Goal: Information Seeking & Learning: Learn about a topic

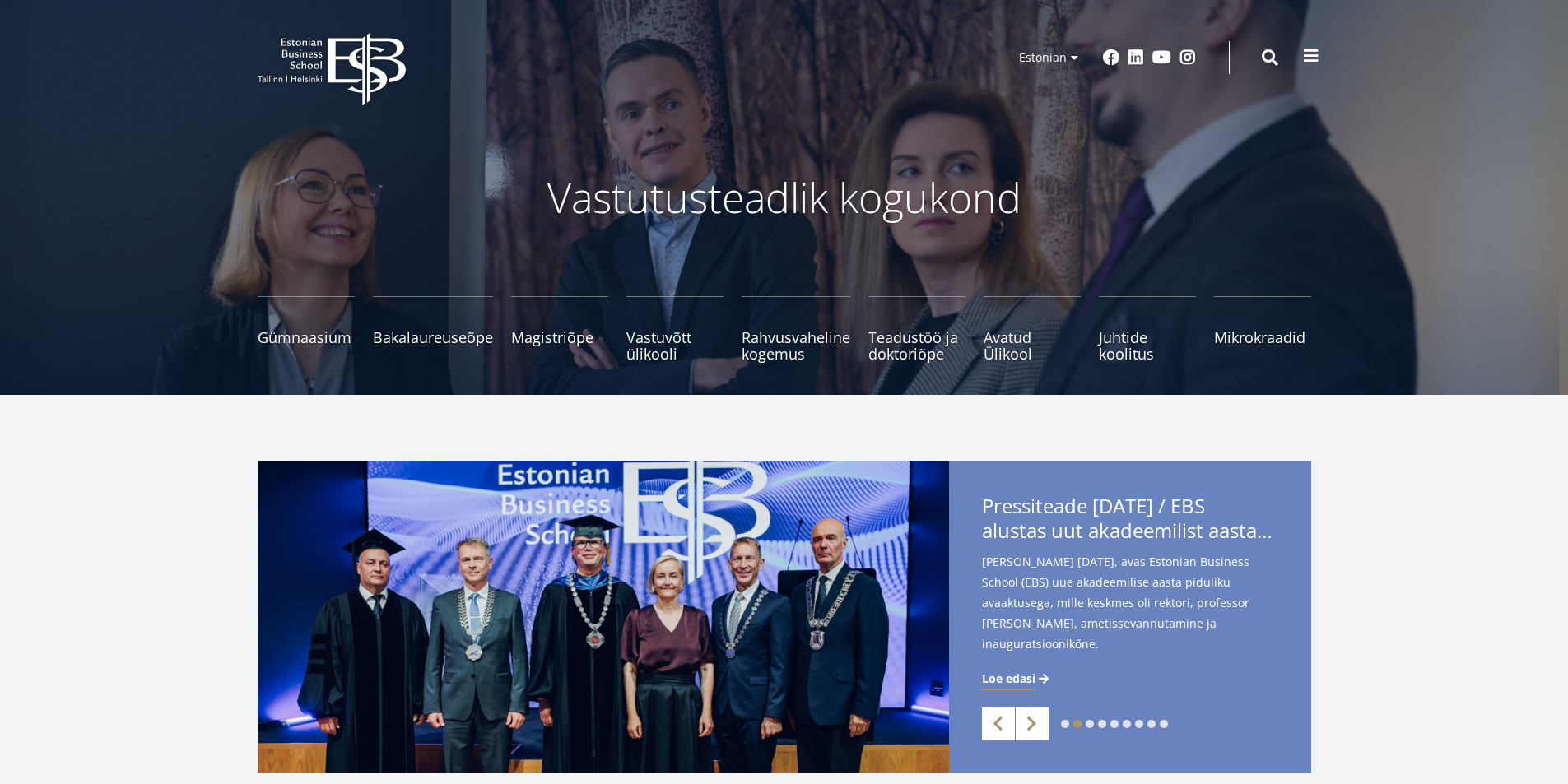
click at [1318, 61] on span at bounding box center [1311, 56] width 17 height 17
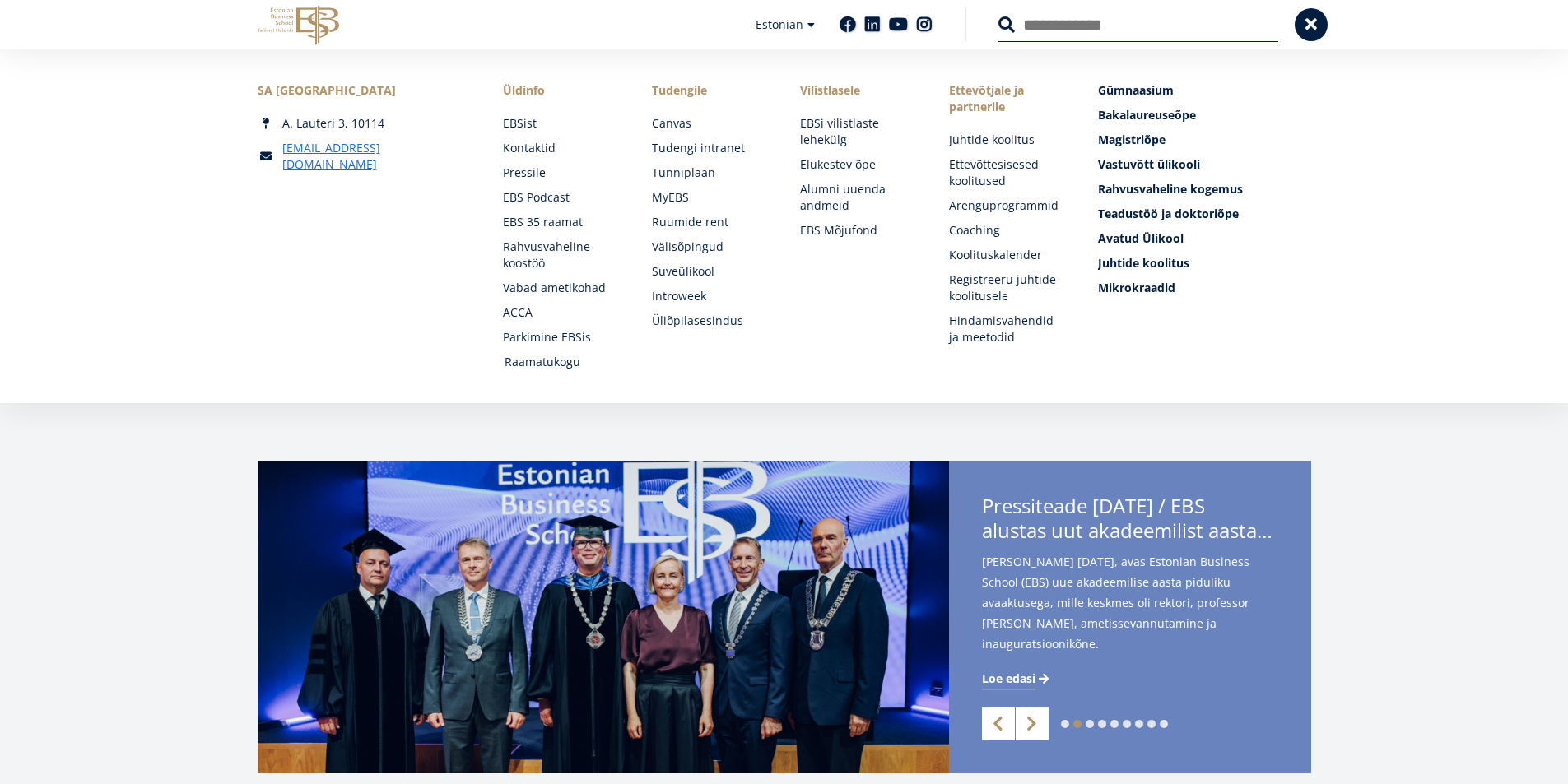
click at [556, 360] on link "Raamatukogu" at bounding box center [562, 361] width 116 height 17
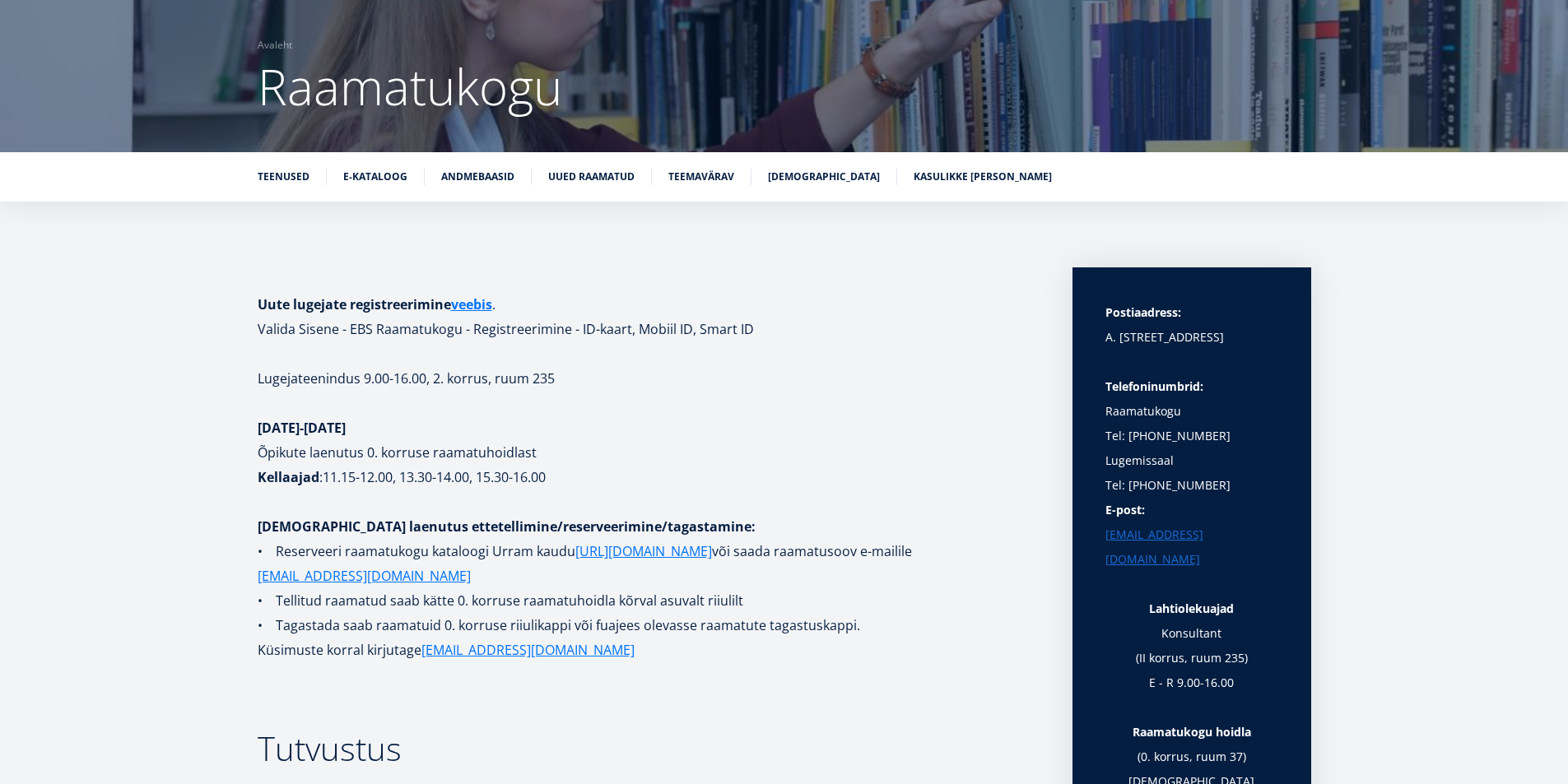
scroll to position [164, 0]
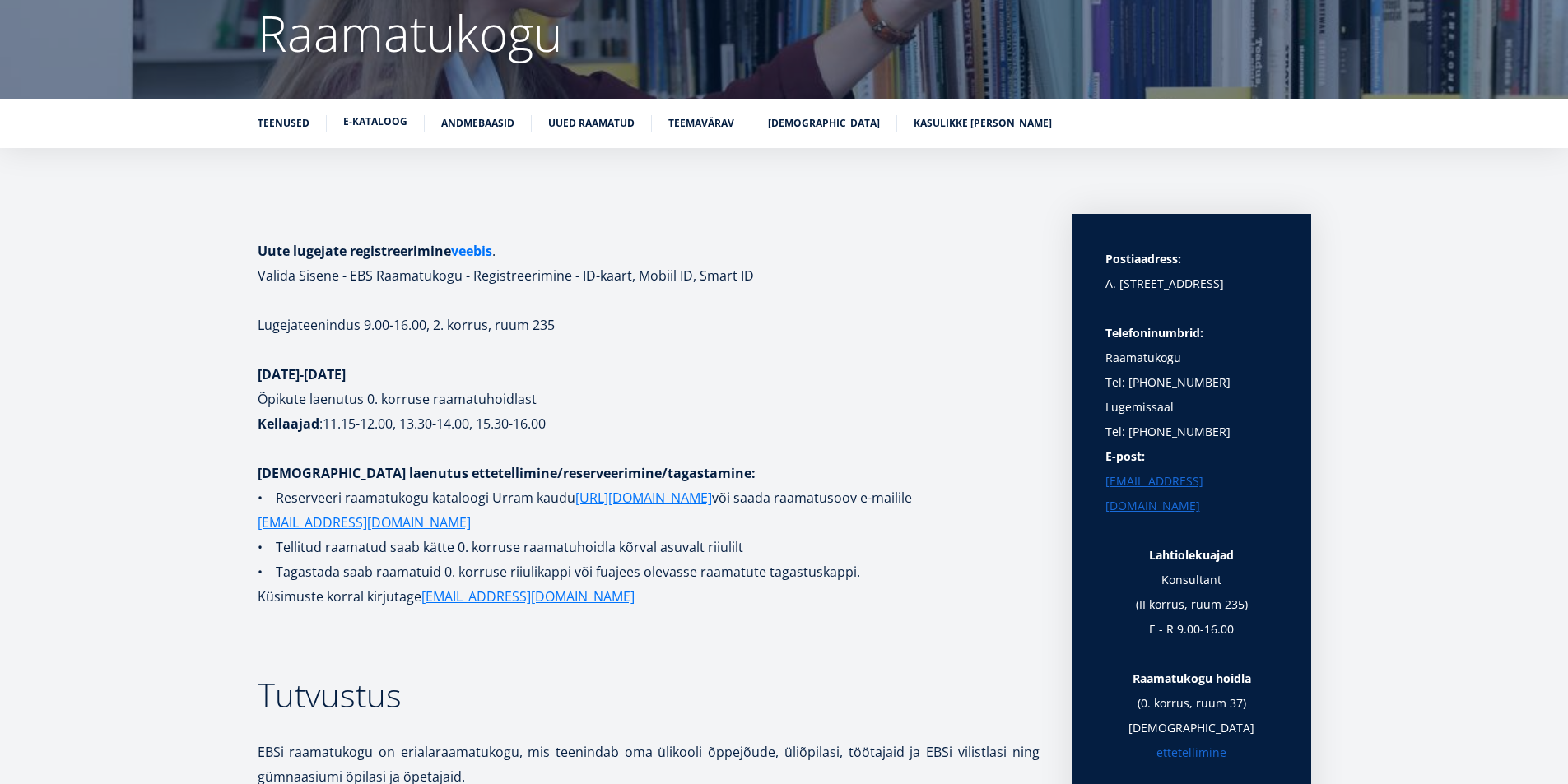
click at [373, 124] on link "E-kataloog" at bounding box center [375, 122] width 64 height 17
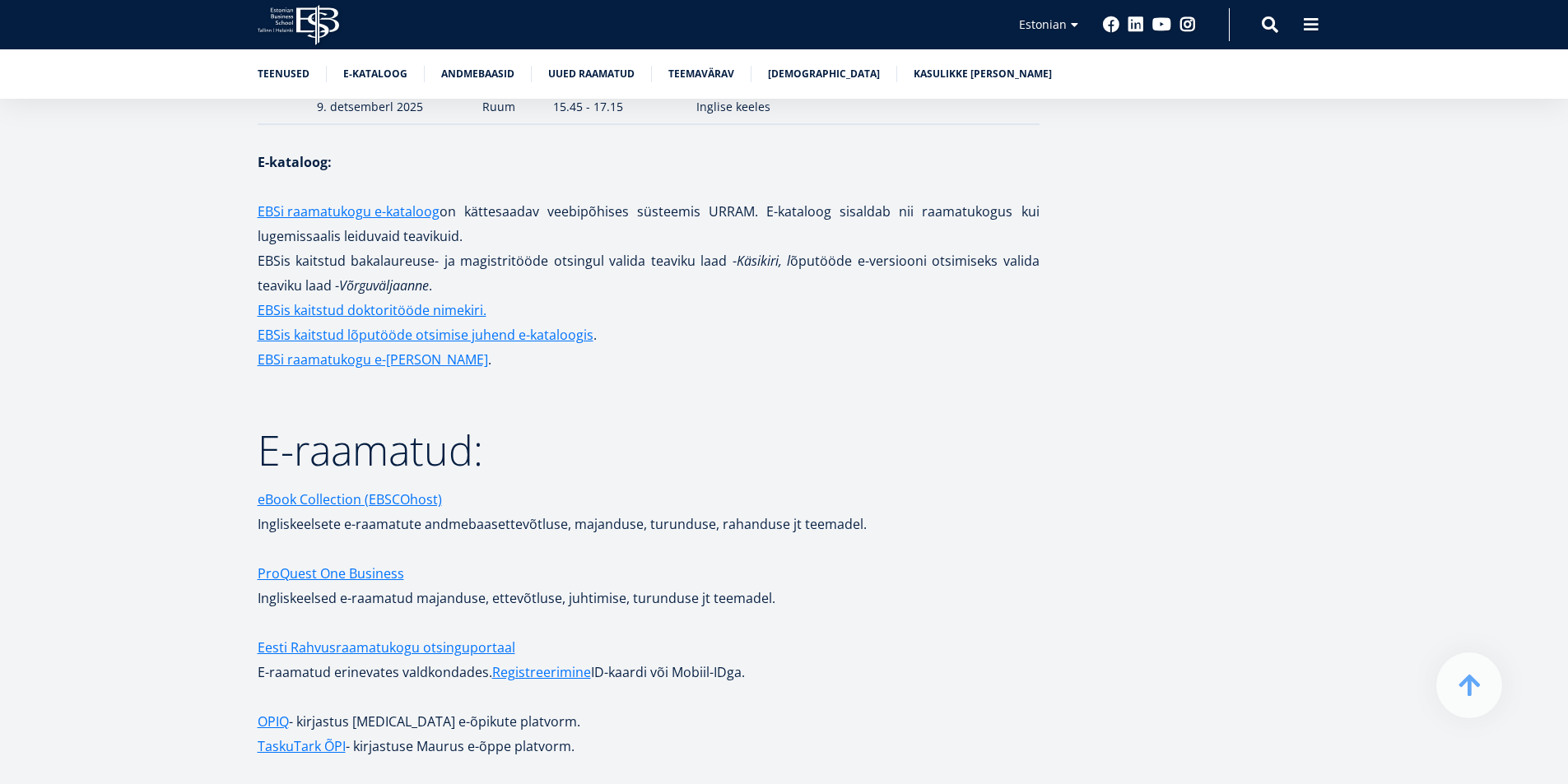
scroll to position [2385, 0]
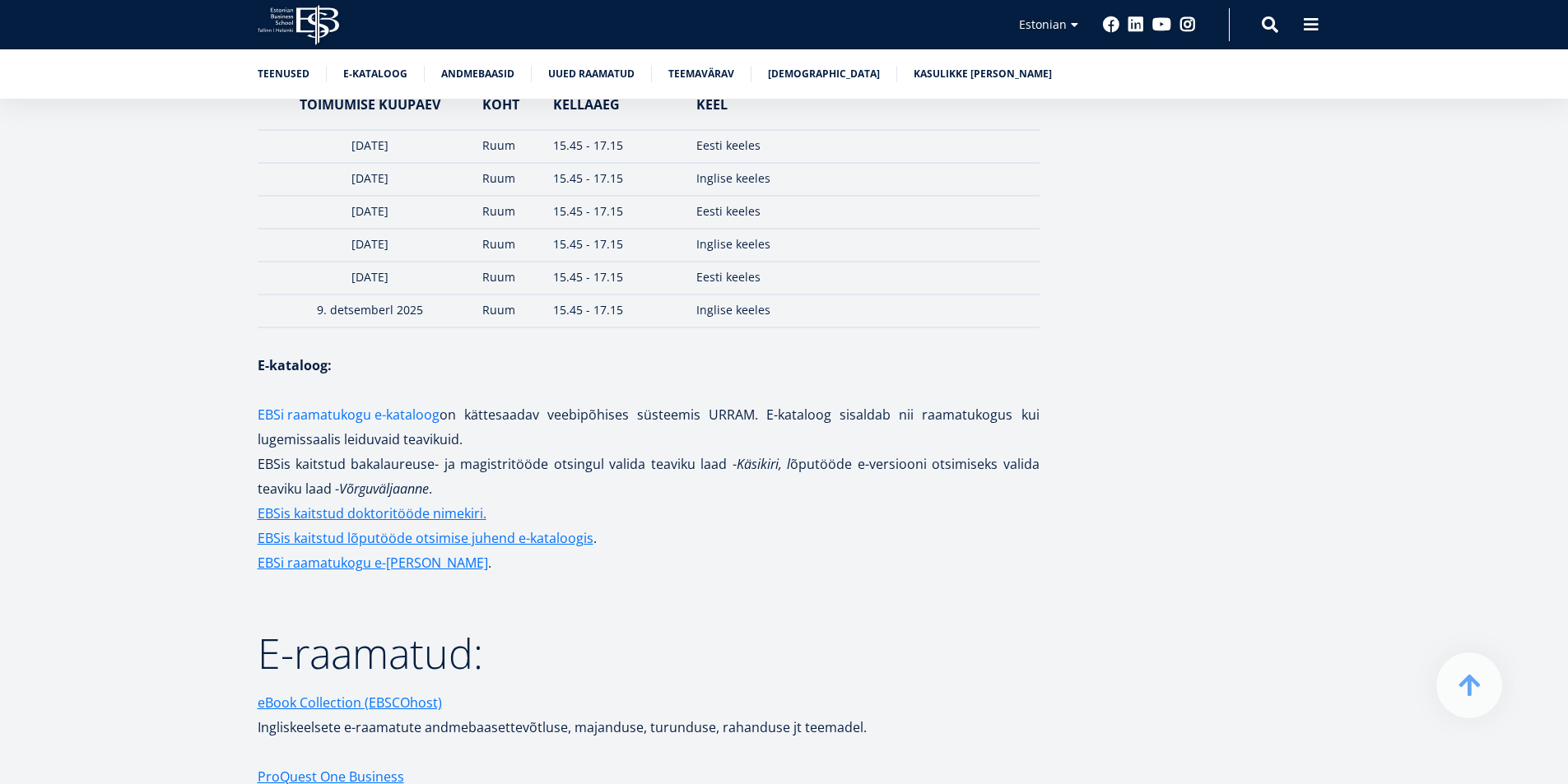
click at [353, 402] on link "EBSi raamatukogu e-kataloog" at bounding box center [348, 415] width 182 height 24
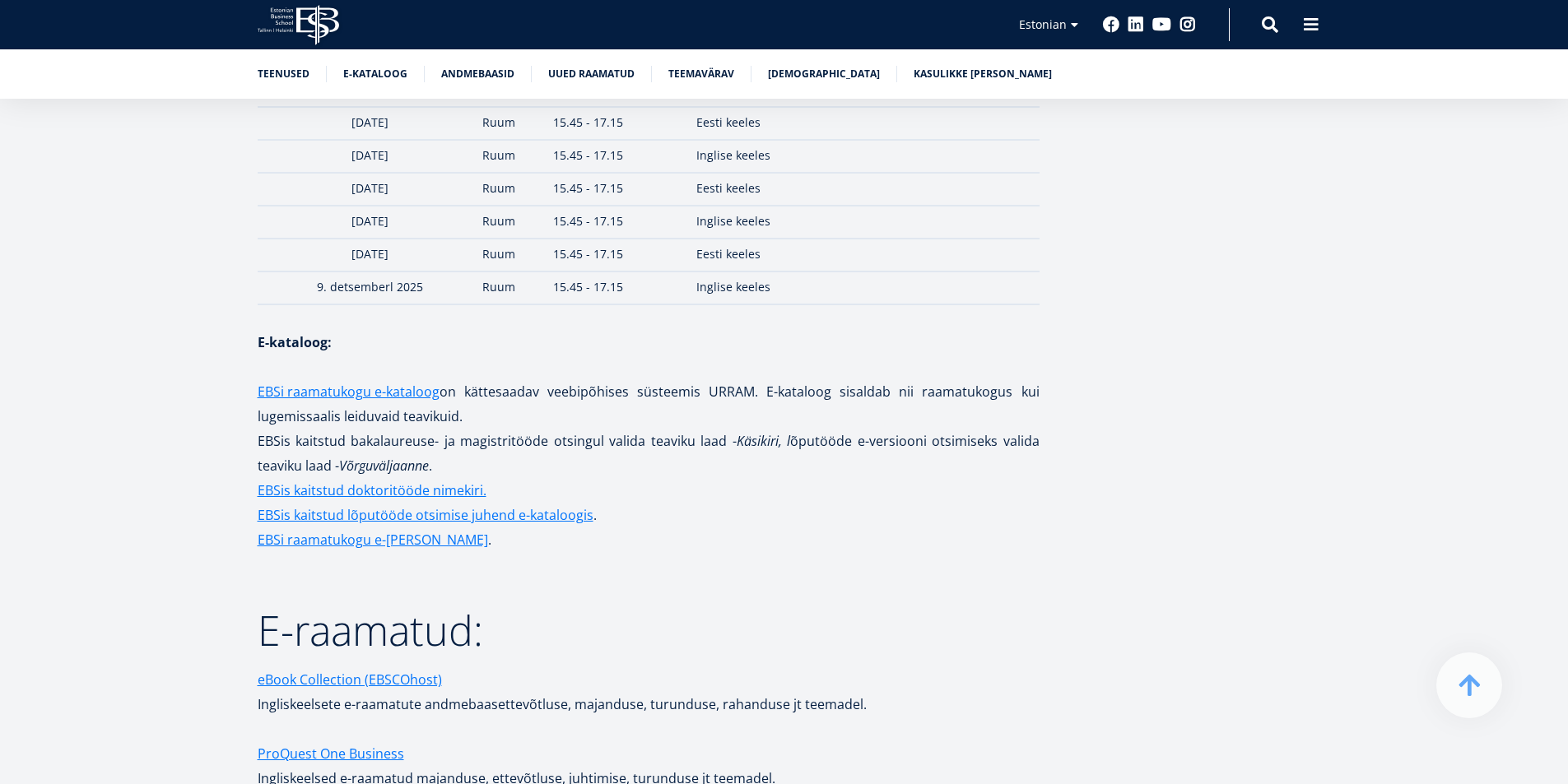
scroll to position [2385, 0]
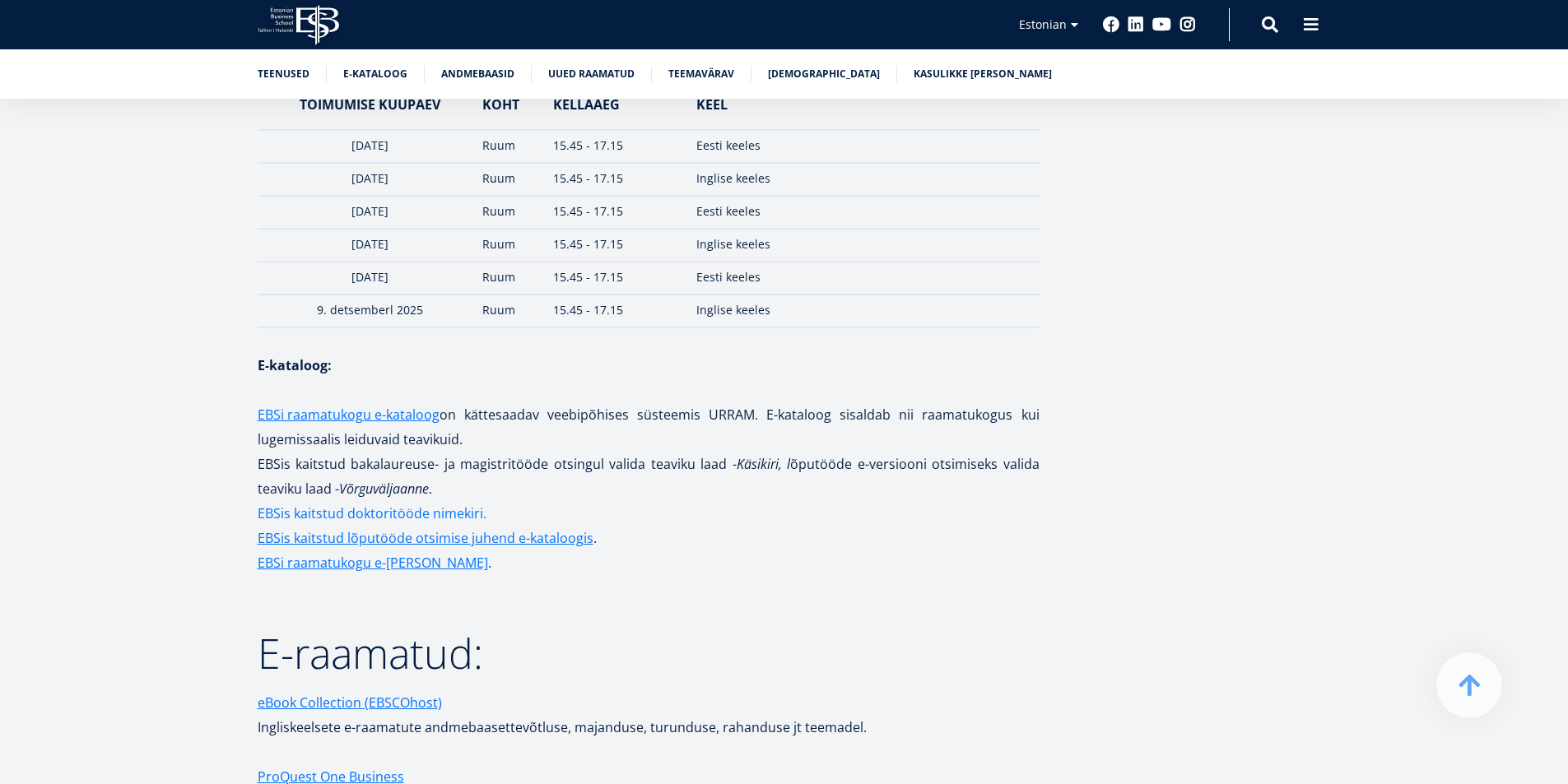
click at [403, 500] on link "EBSis kaitstud doktoritööde nimekiri." at bounding box center [371, 513] width 229 height 24
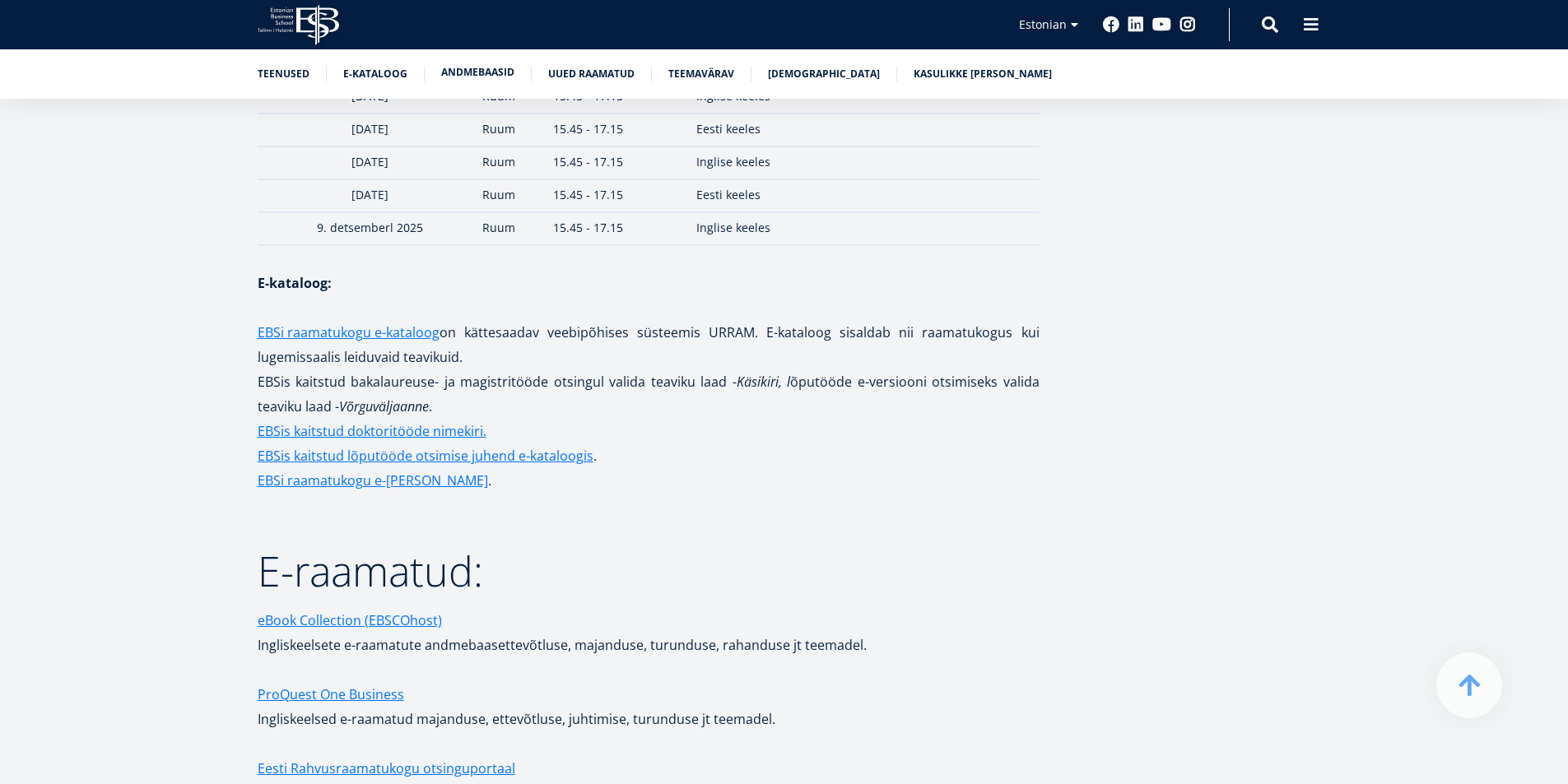
click at [472, 73] on link "Andmebaasid" at bounding box center [478, 72] width 74 height 17
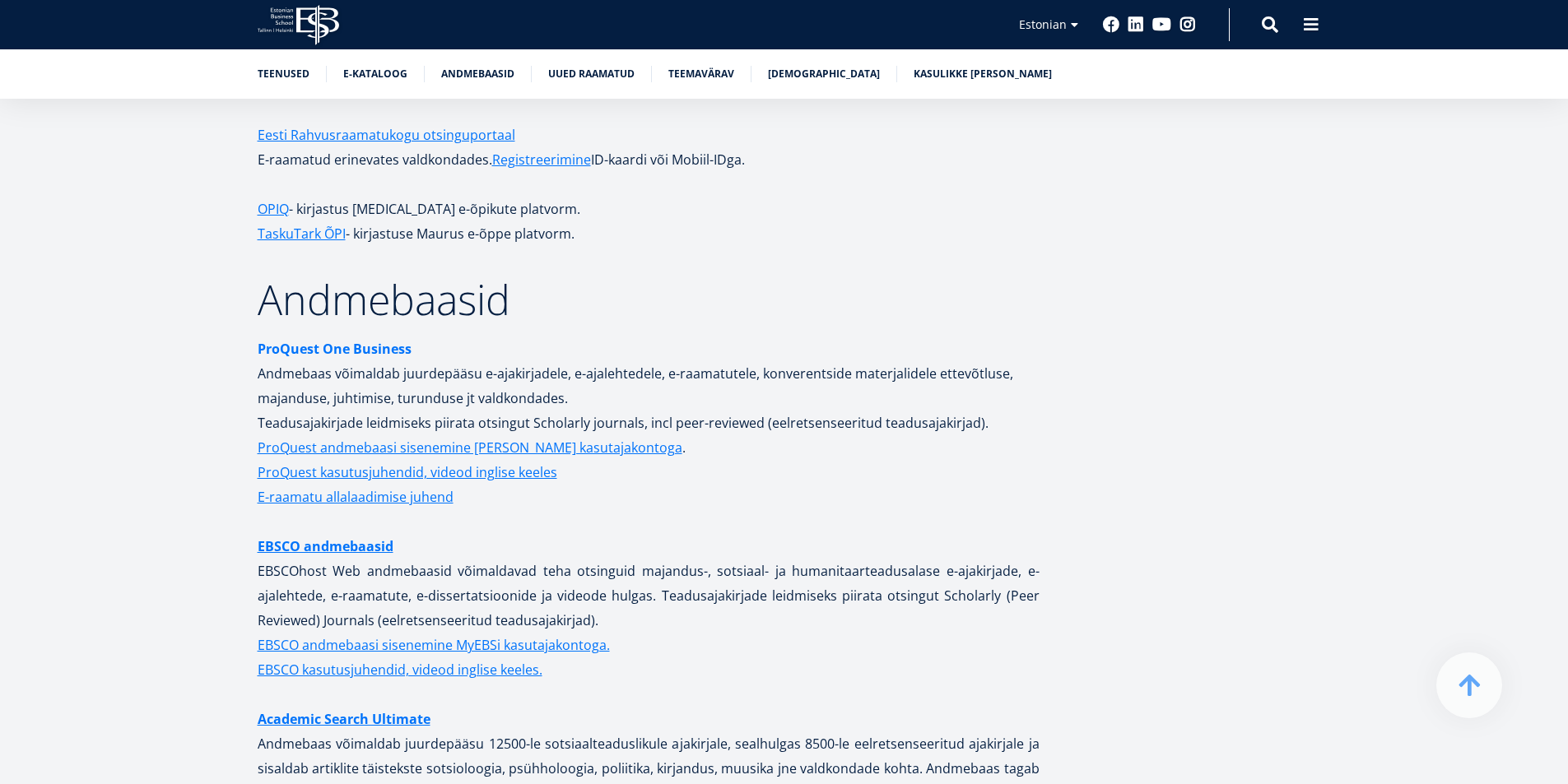
click at [373, 340] on strong "ProQuest One Business" at bounding box center [334, 348] width 154 height 18
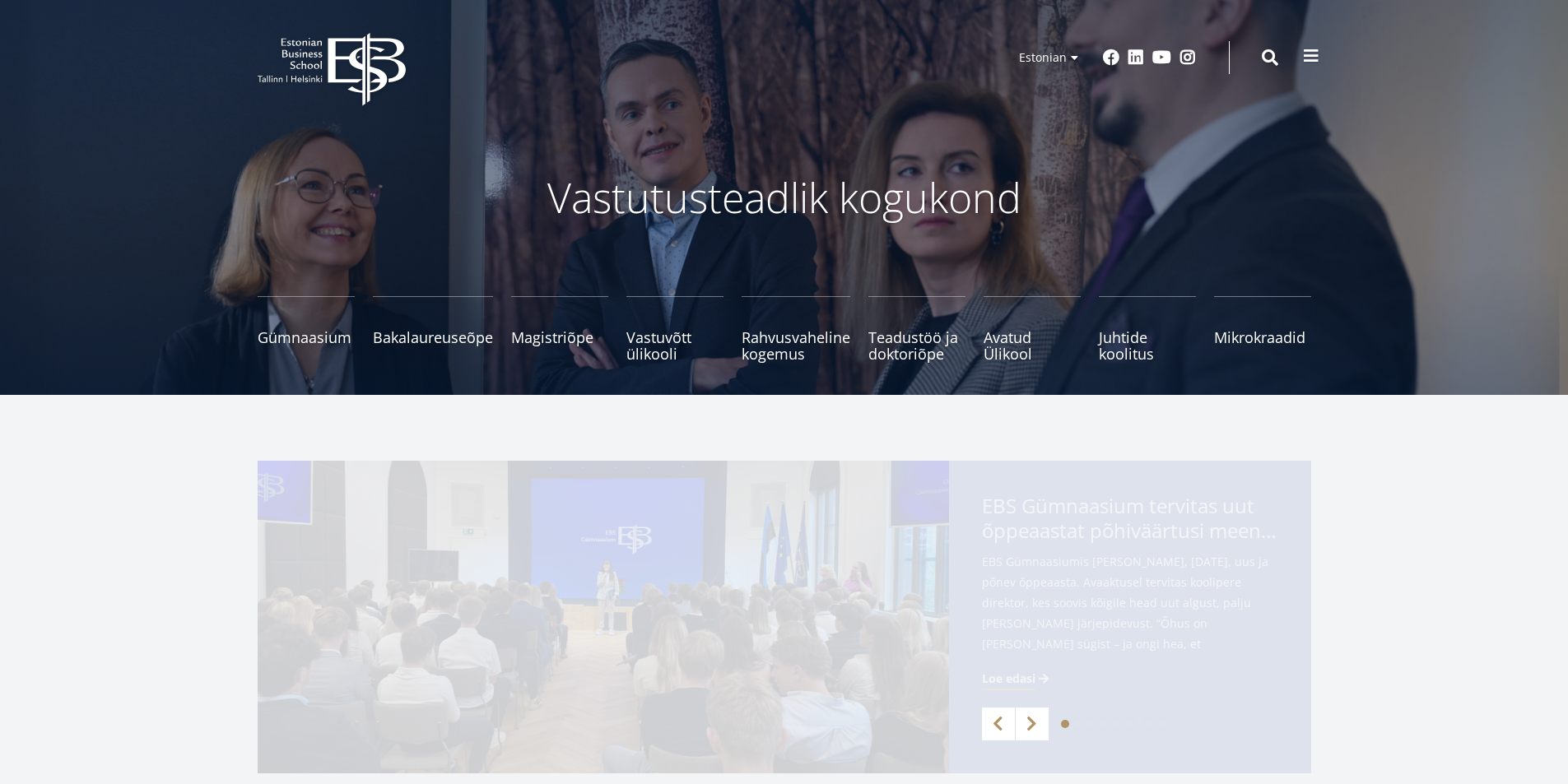
click at [1310, 52] on span at bounding box center [1311, 56] width 17 height 17
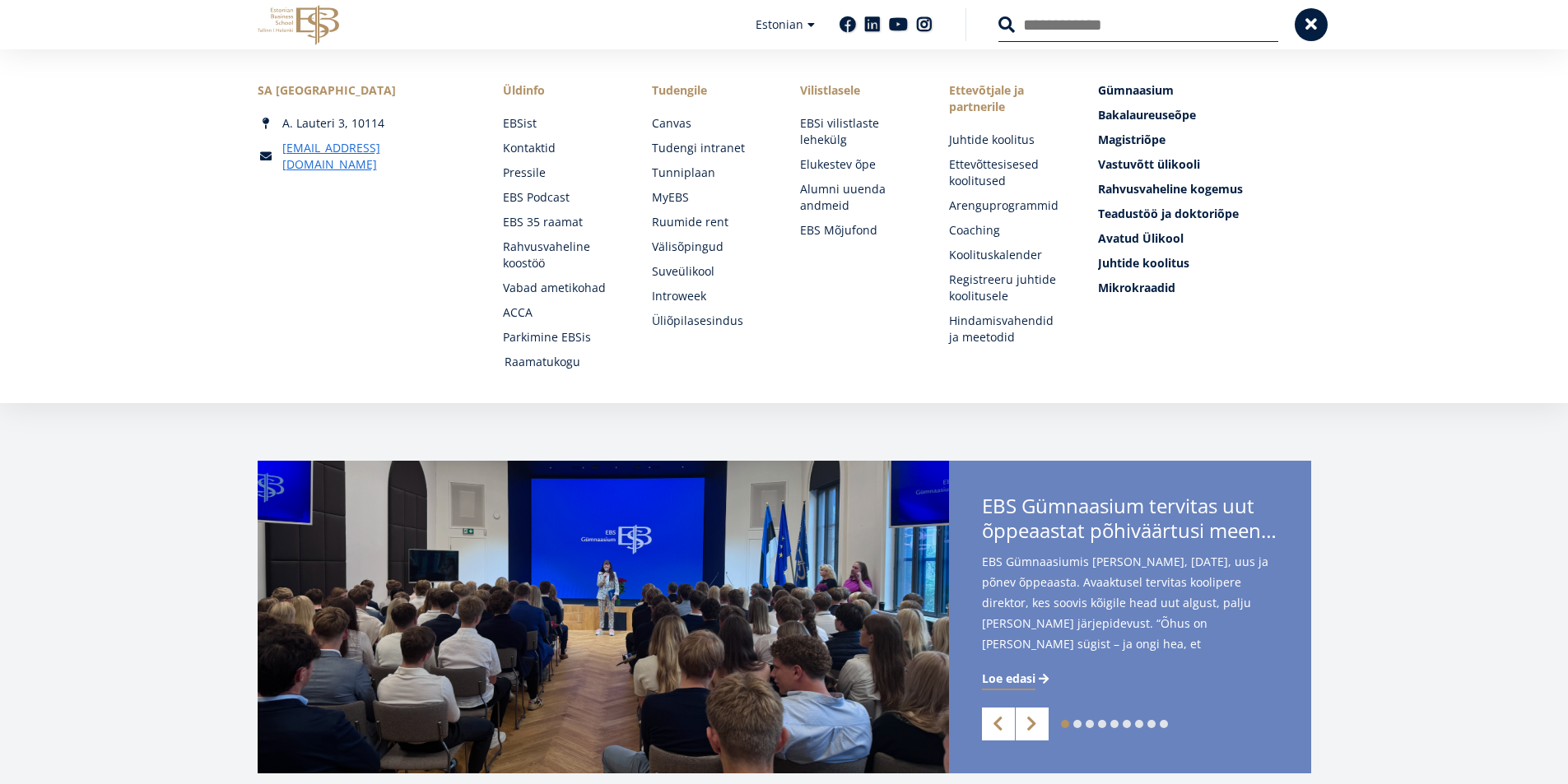
click at [553, 364] on link "Raamatukogu" at bounding box center [562, 361] width 116 height 17
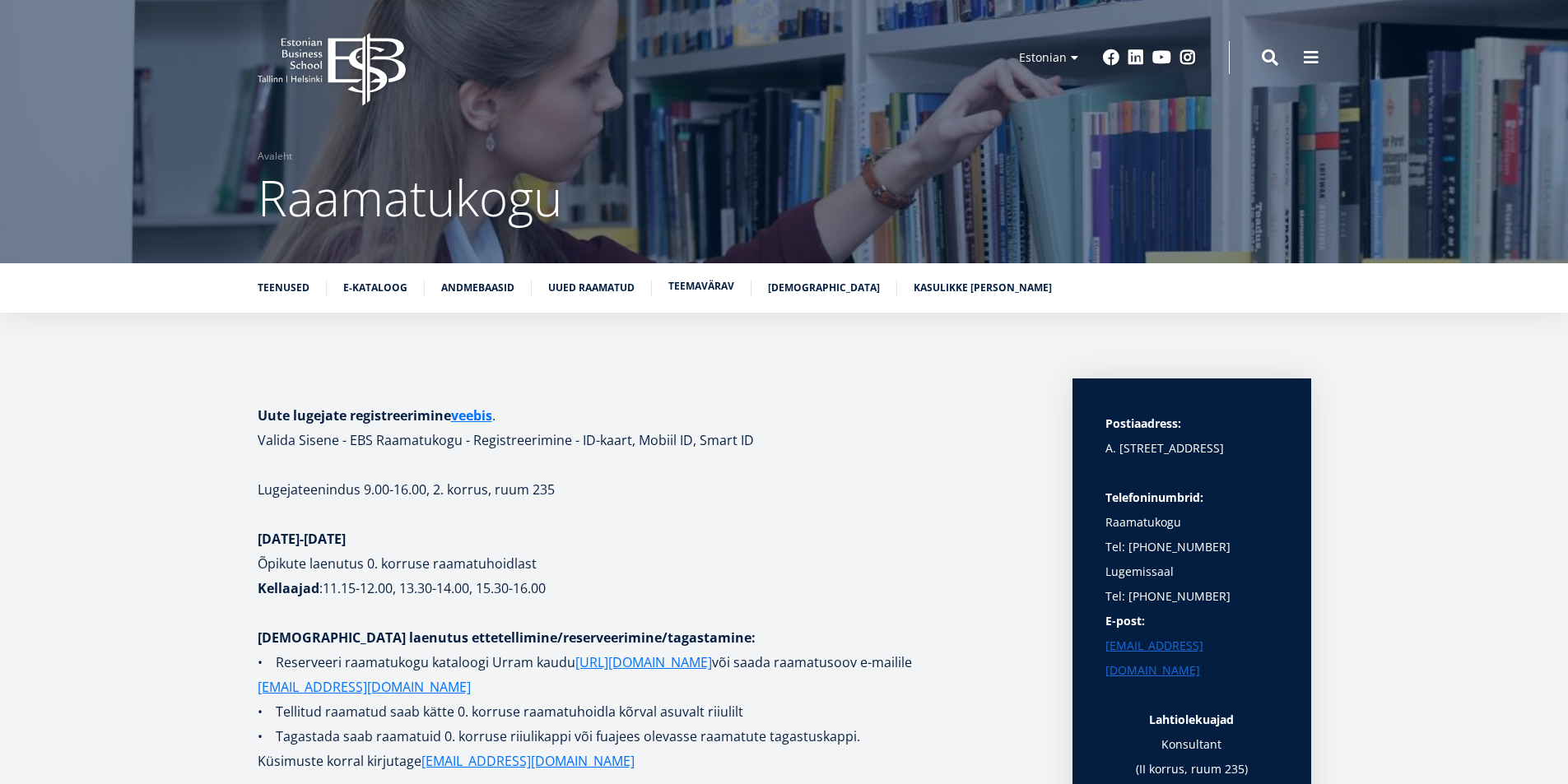
click at [702, 288] on link "Teemavärav" at bounding box center [700, 286] width 66 height 17
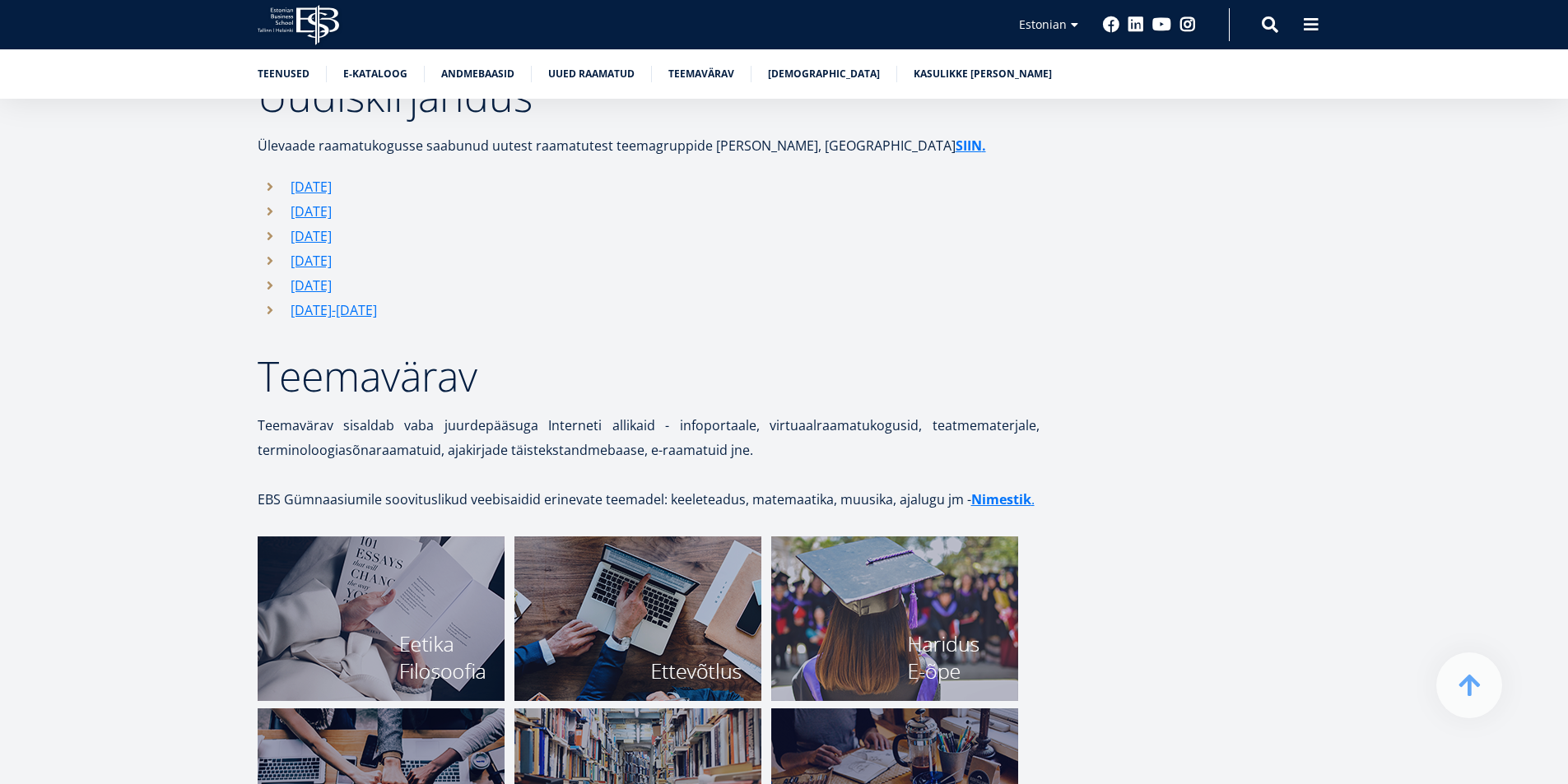
scroll to position [4993, 0]
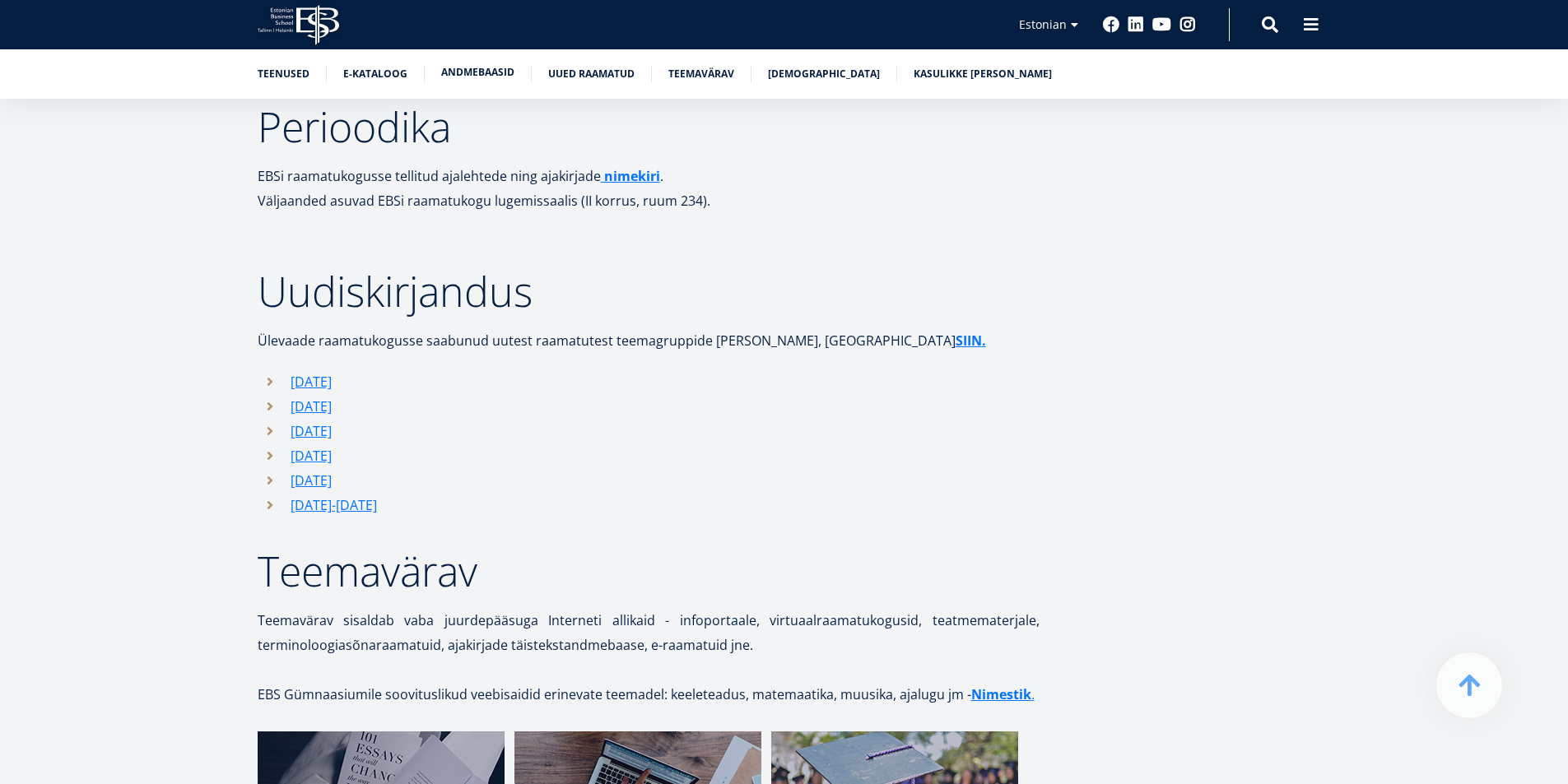
click at [496, 66] on link "Andmebaasid" at bounding box center [478, 72] width 74 height 17
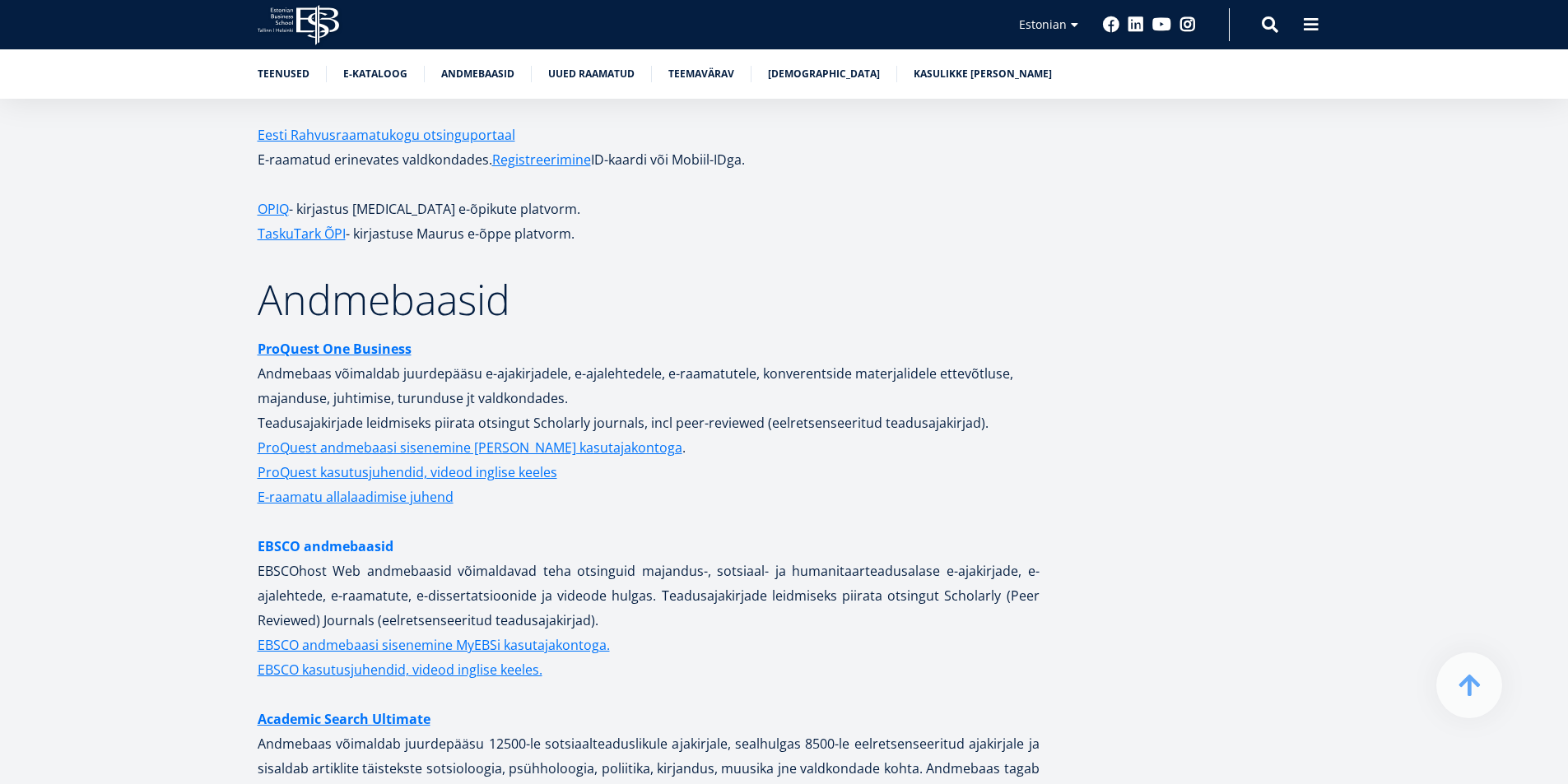
click at [352, 534] on link "EBSCO andmebaasid" at bounding box center [325, 546] width 136 height 24
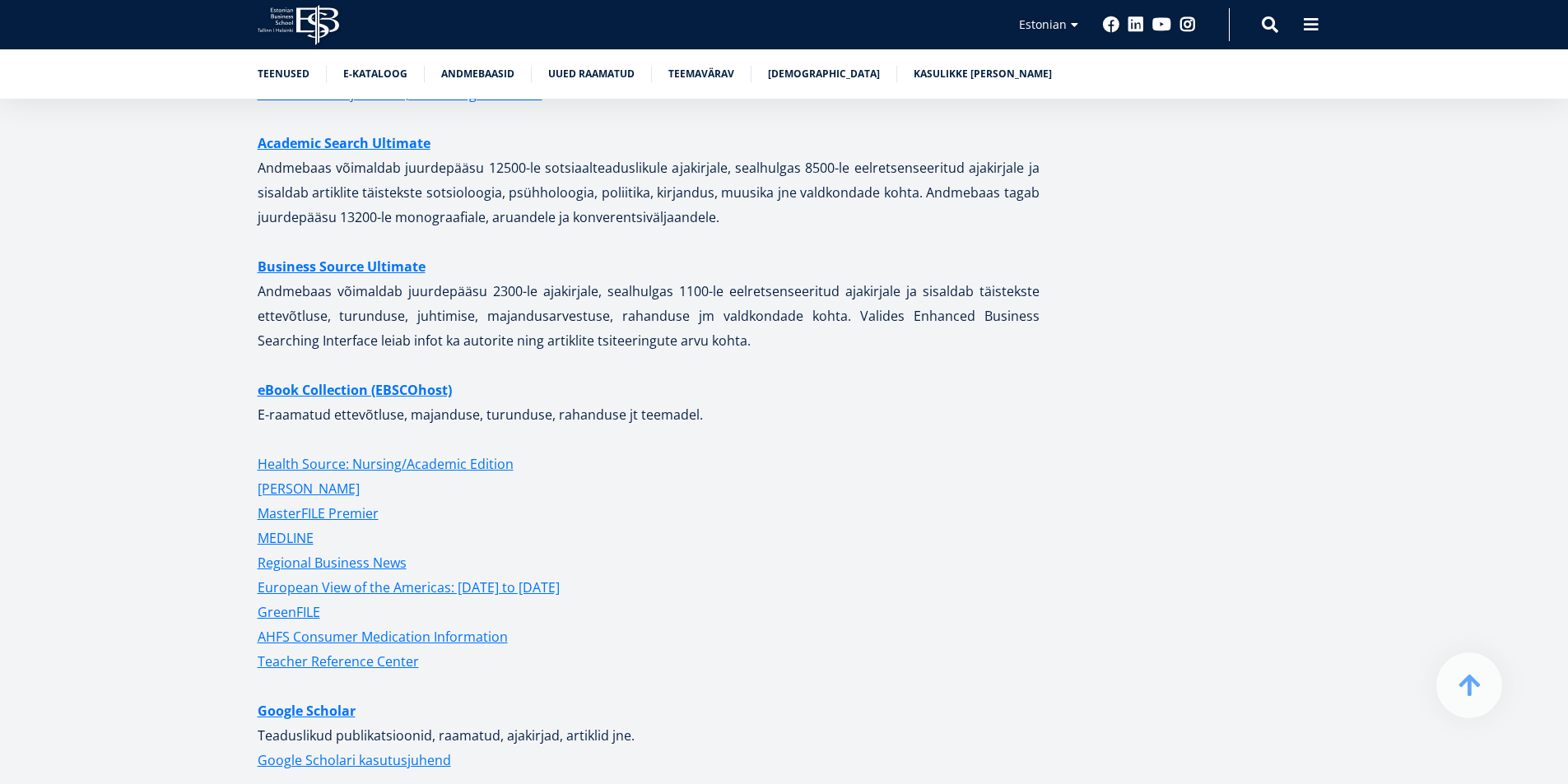
scroll to position [3924, 0]
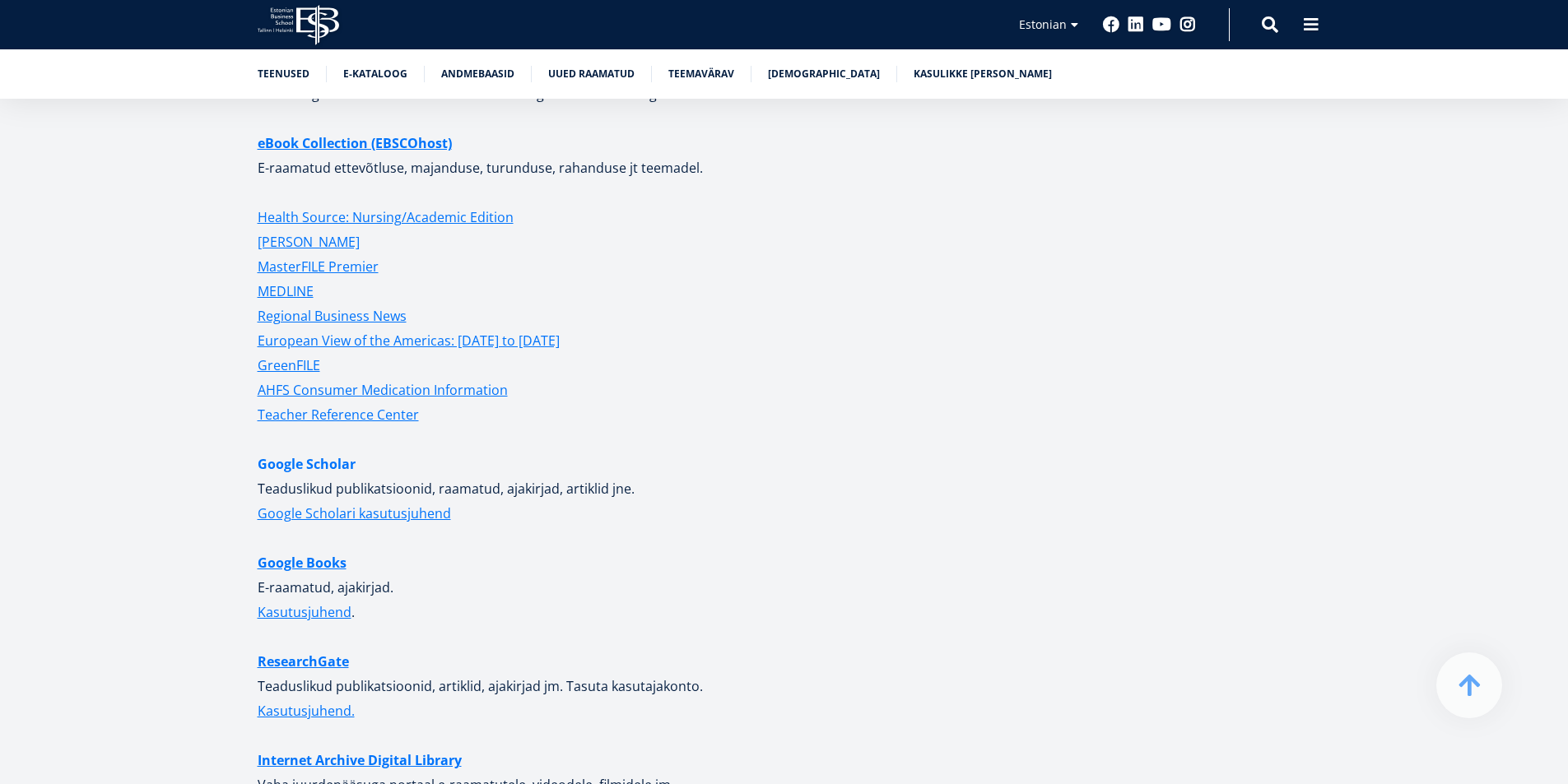
click at [335, 452] on link "Google Scholar" at bounding box center [306, 464] width 98 height 24
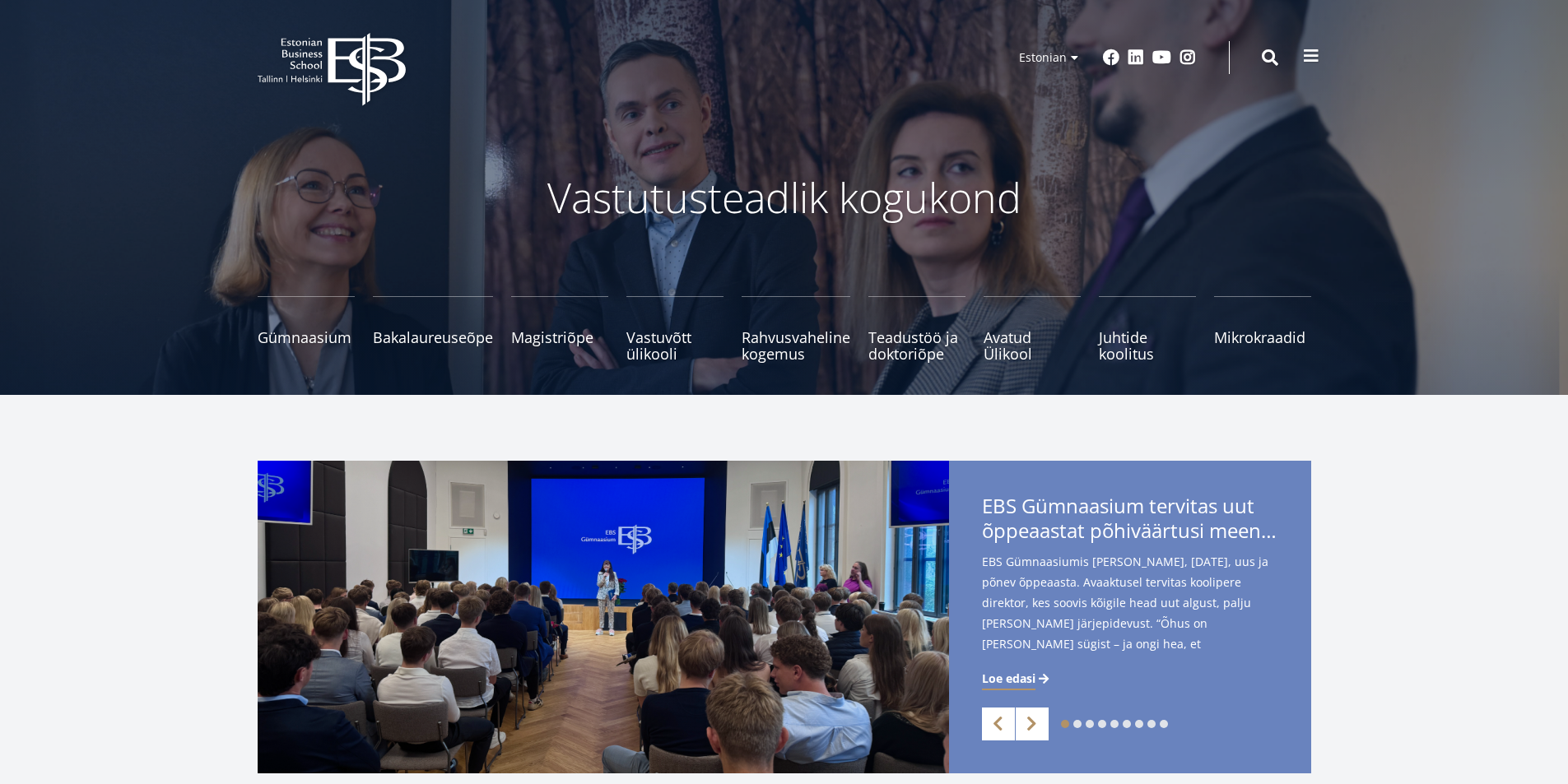
click at [1314, 52] on span at bounding box center [1311, 56] width 17 height 17
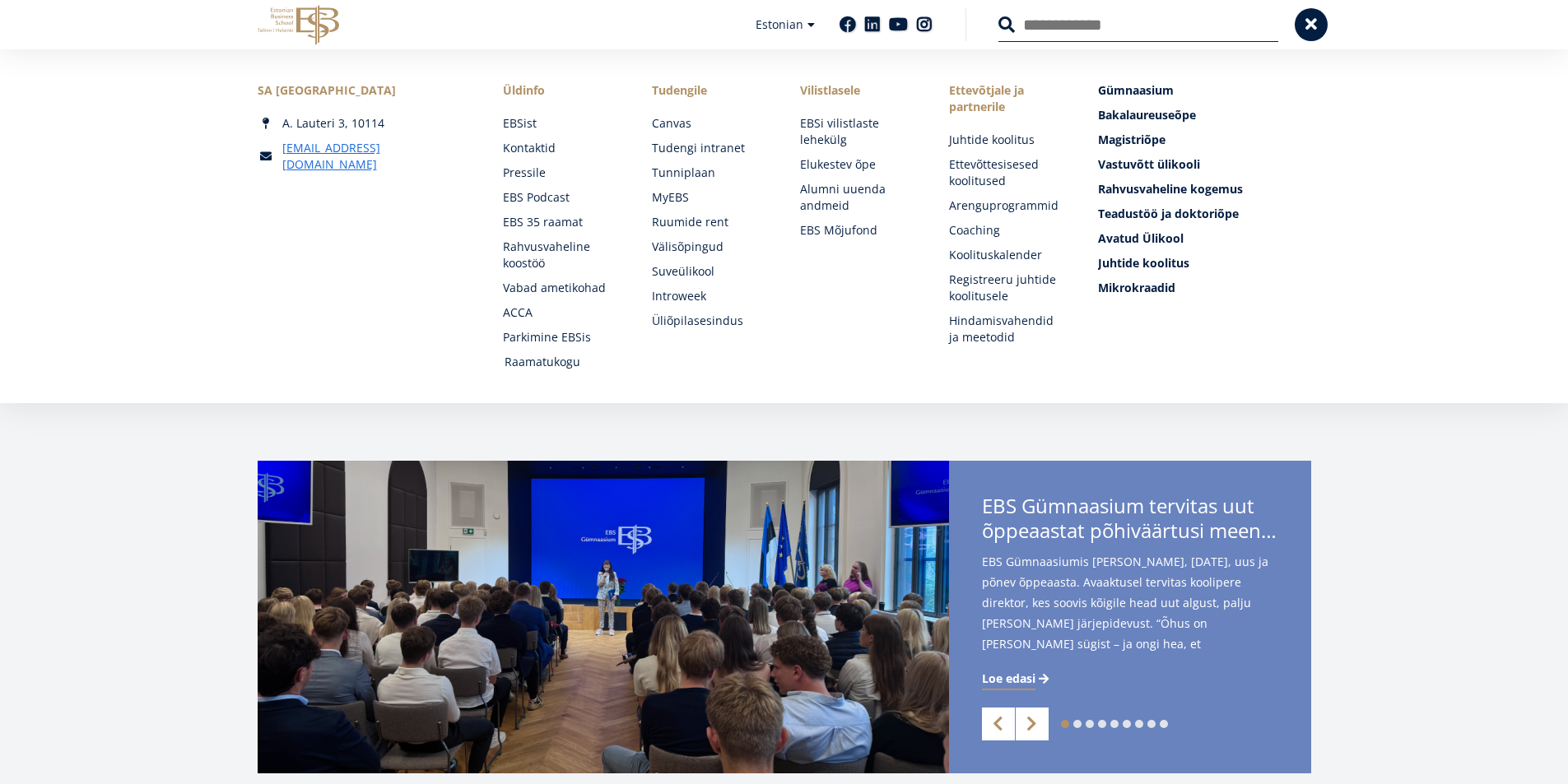
click at [561, 361] on link "Raamatukogu" at bounding box center [562, 361] width 116 height 17
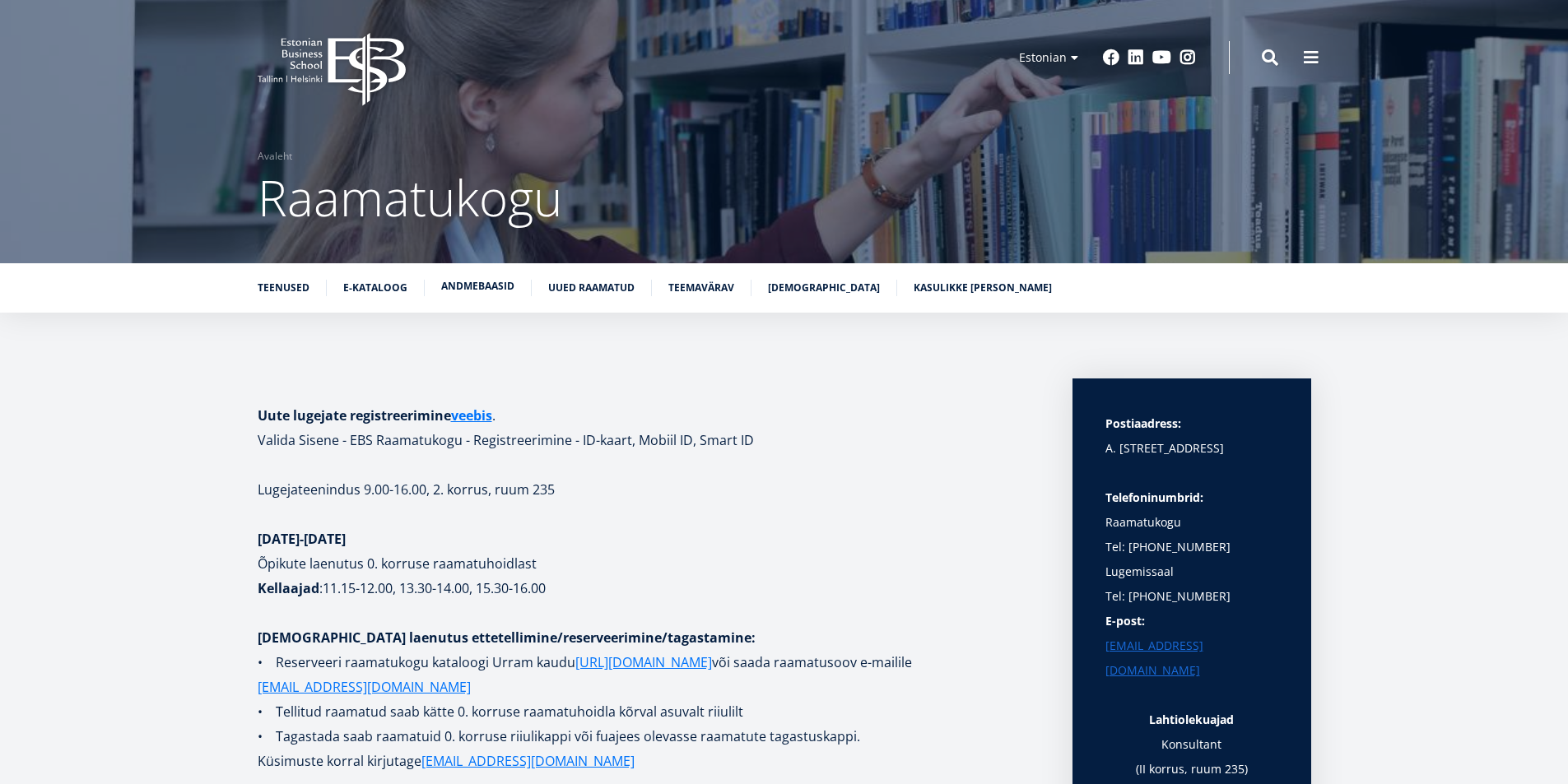
click at [463, 290] on link "Andmebaasid" at bounding box center [478, 286] width 74 height 17
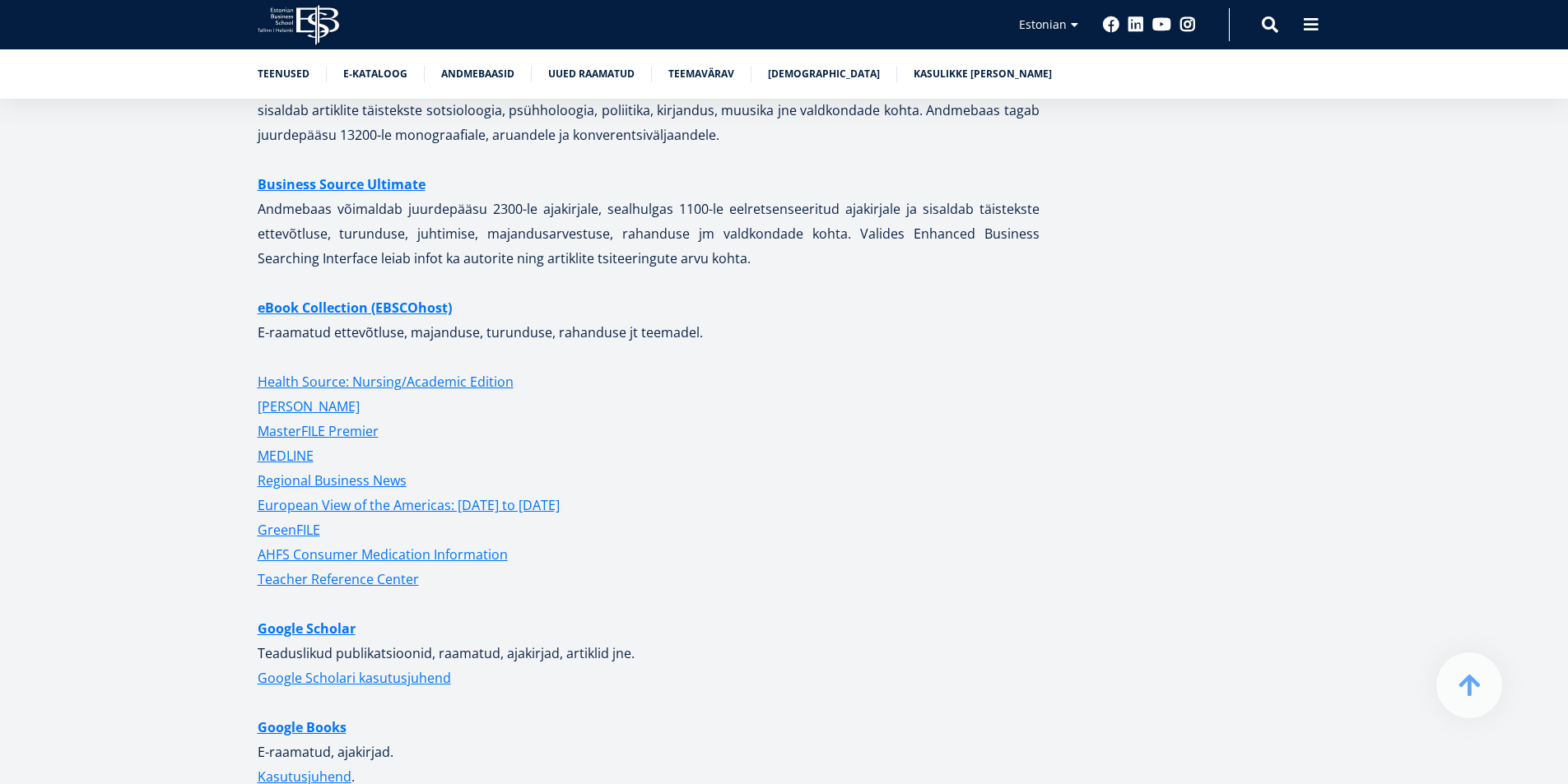
scroll to position [4170, 0]
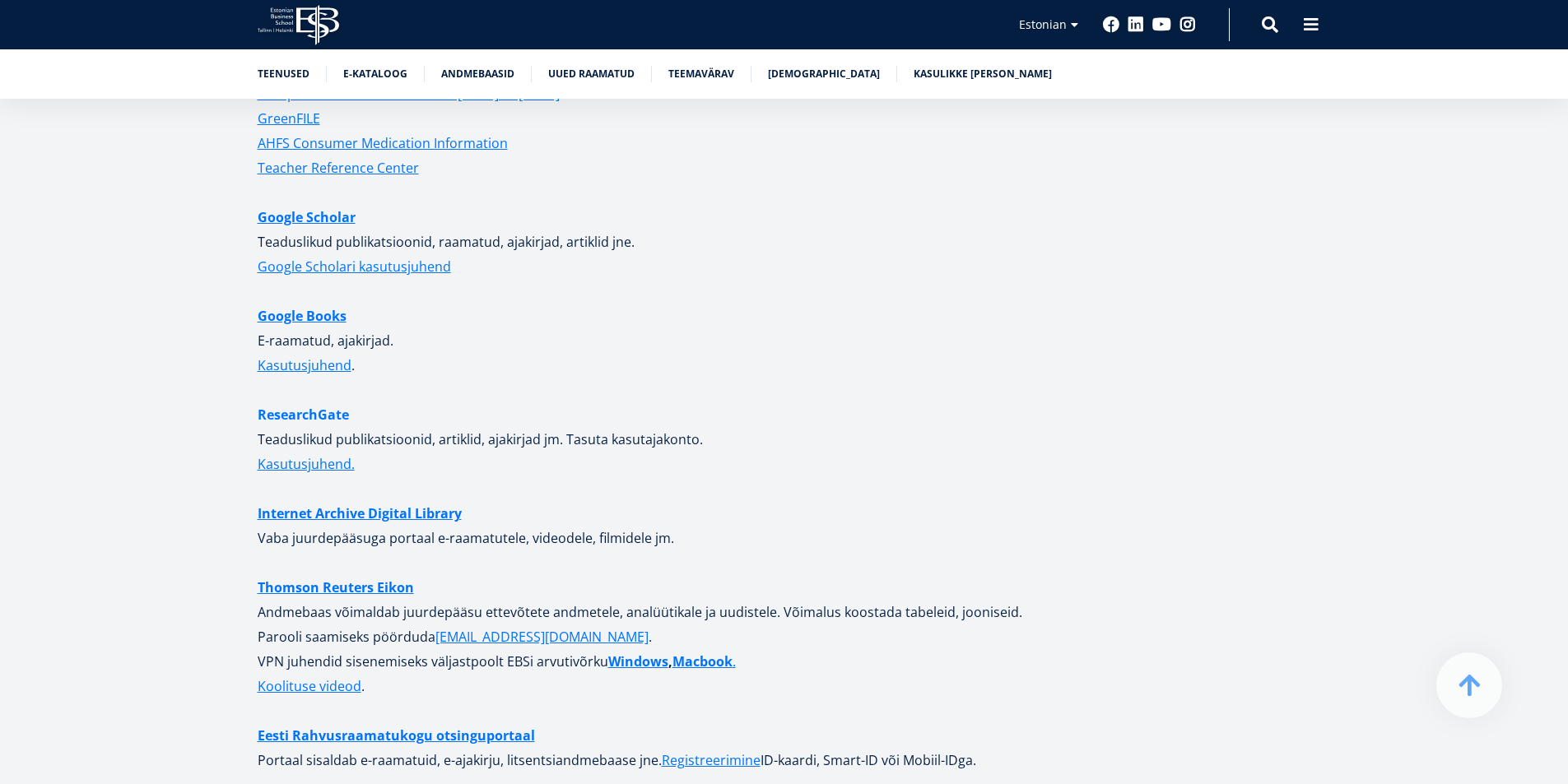
click at [334, 402] on link "ResearchGate" at bounding box center [303, 415] width 91 height 24
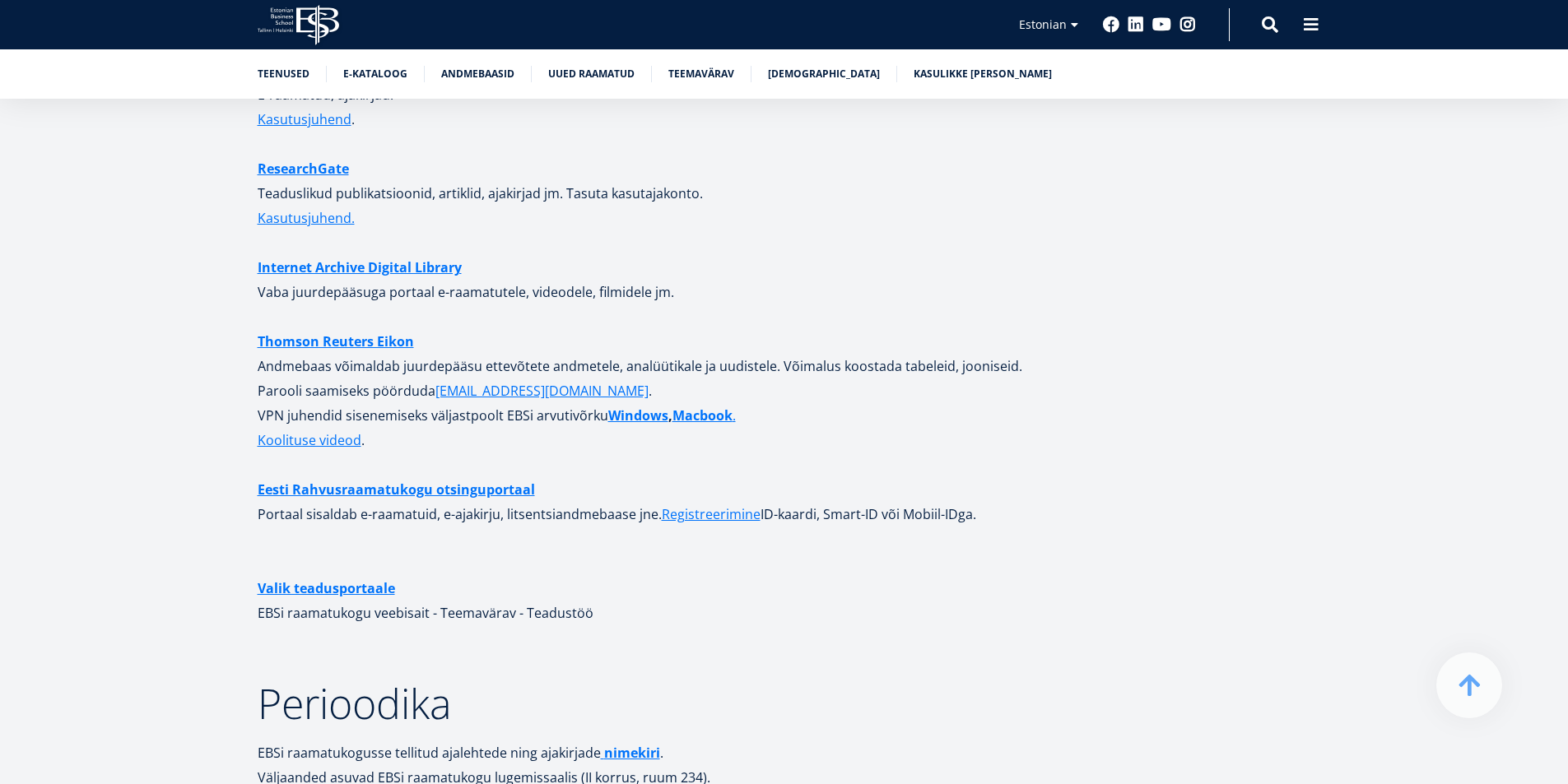
scroll to position [4417, 0]
click at [456, 476] on link "Eesti Rahvusraamatukogu otsinguportaal" at bounding box center [396, 488] width 278 height 24
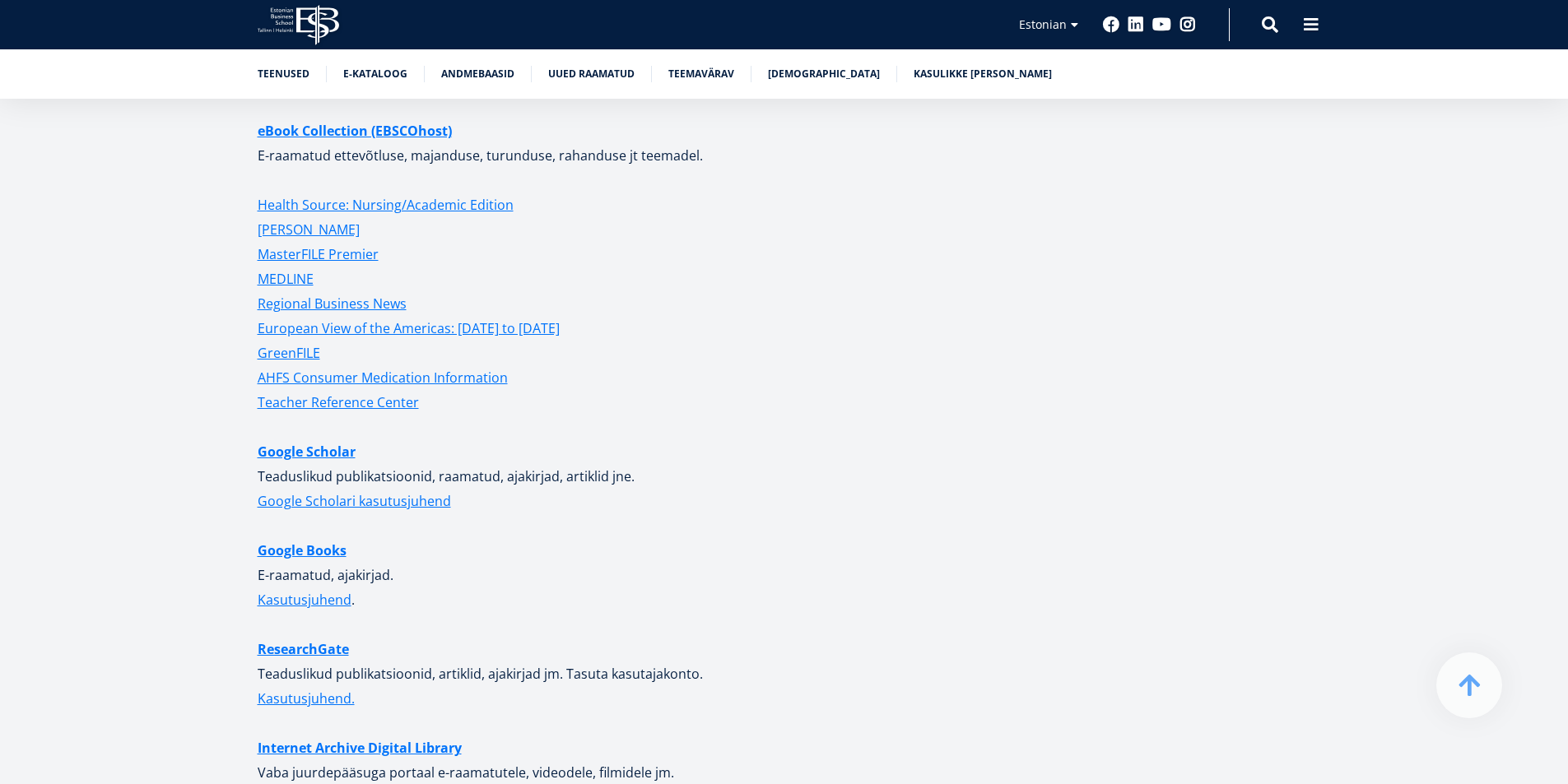
scroll to position [3924, 0]
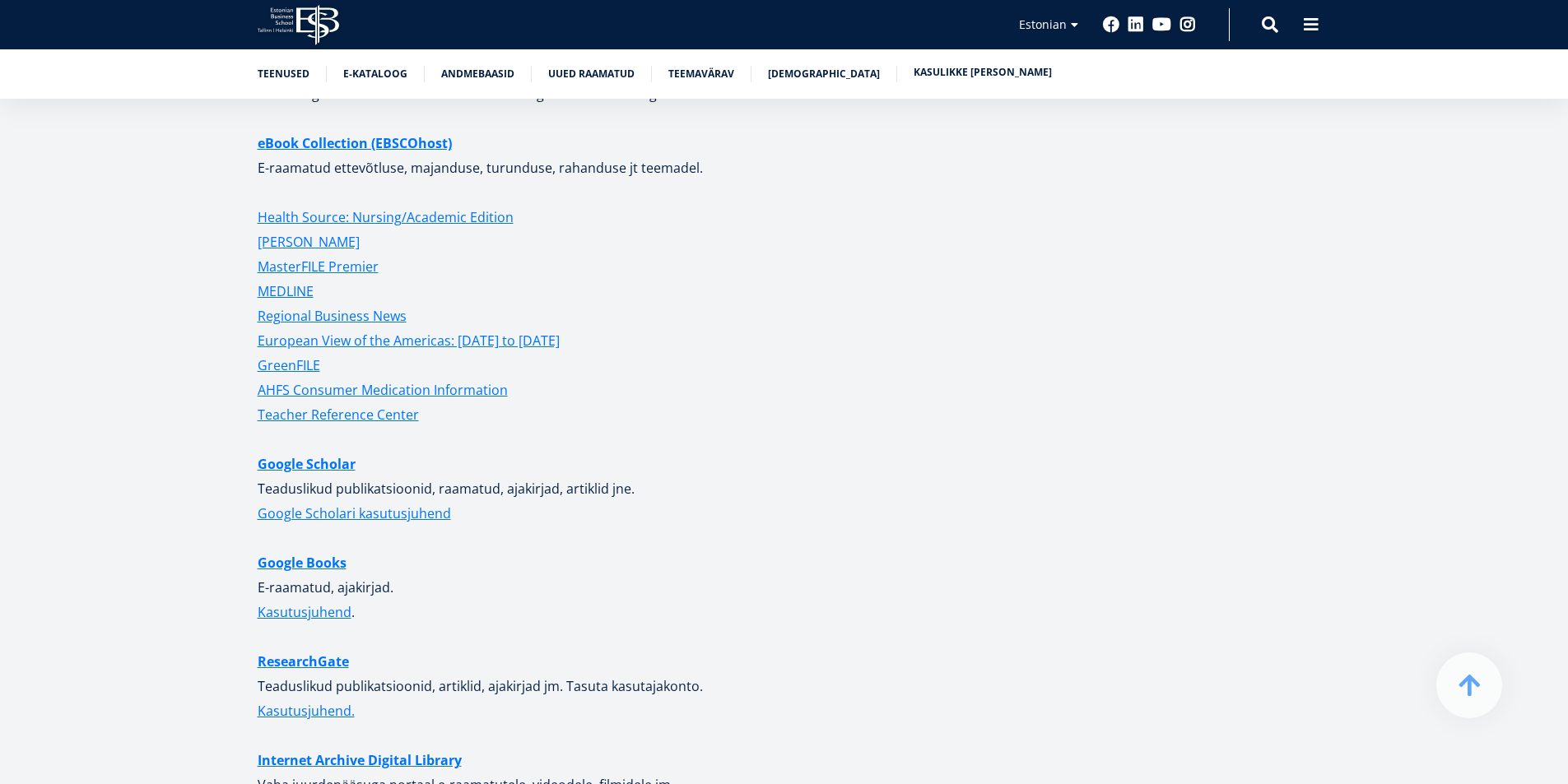
click at [942, 74] on link "Kasulikke [PERSON_NAME]" at bounding box center [982, 72] width 138 height 17
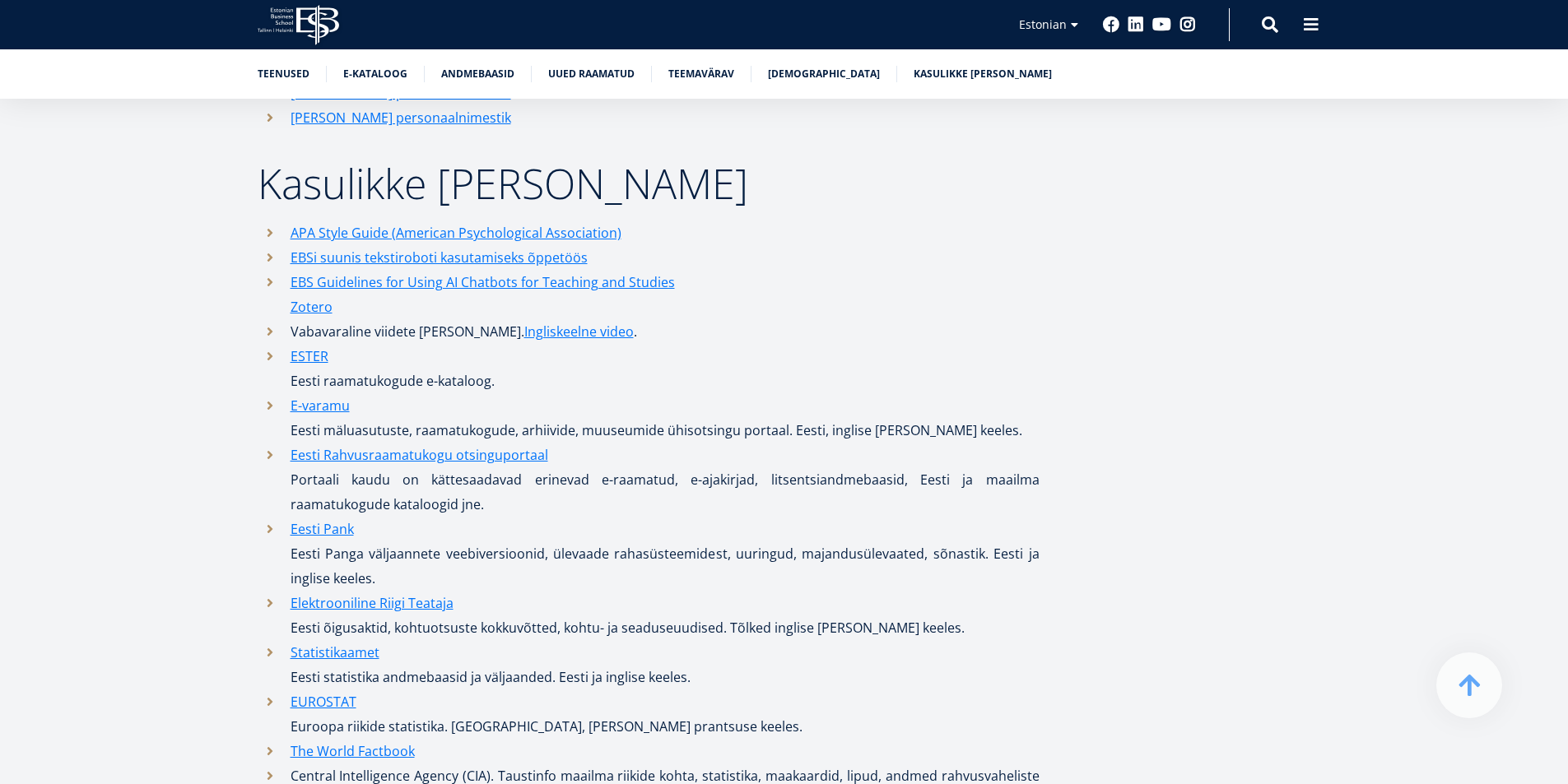
scroll to position [7736, 0]
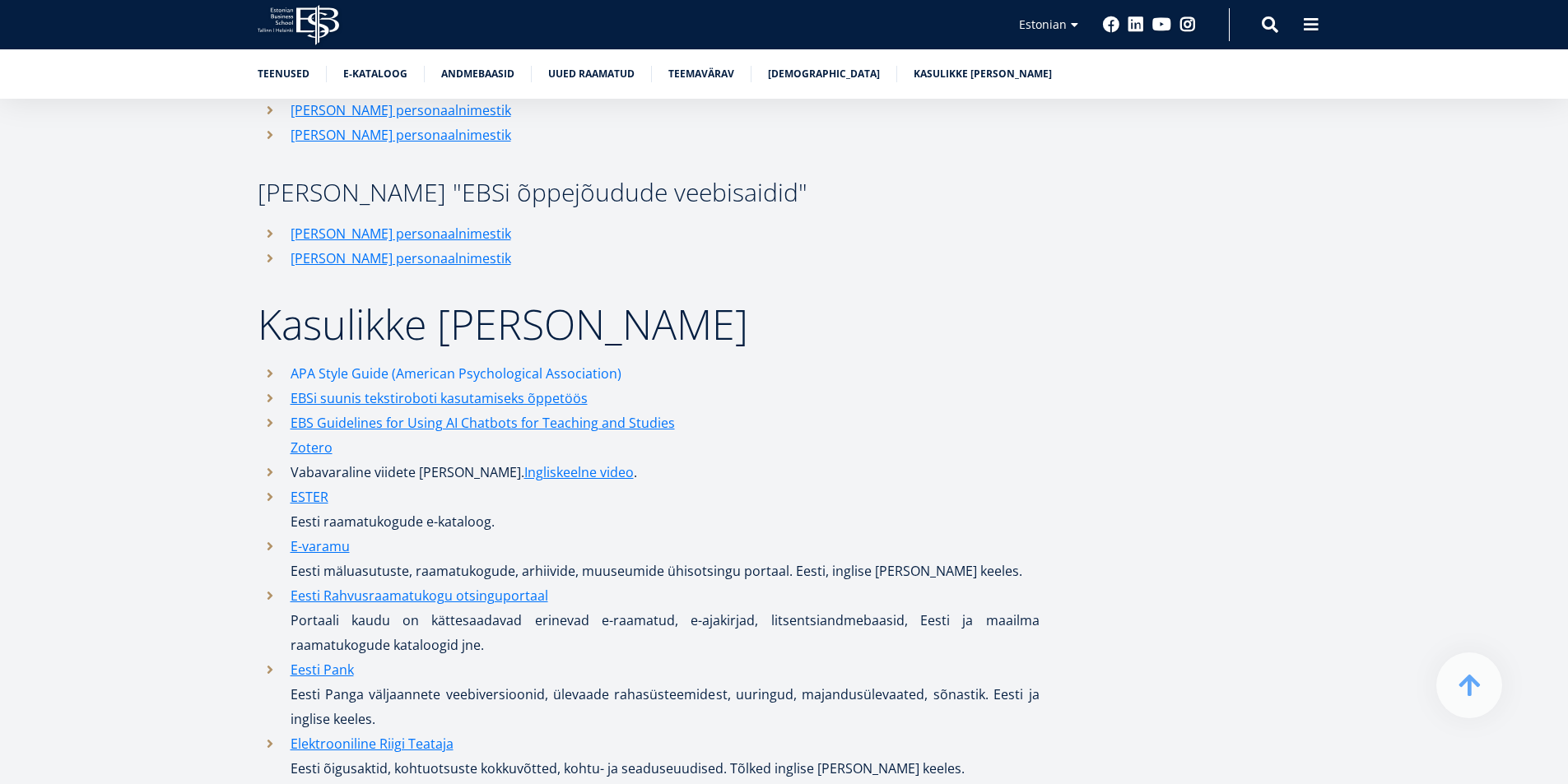
click at [506, 361] on link "APA Style Guide (American Psychological Association)" at bounding box center [456, 374] width 331 height 24
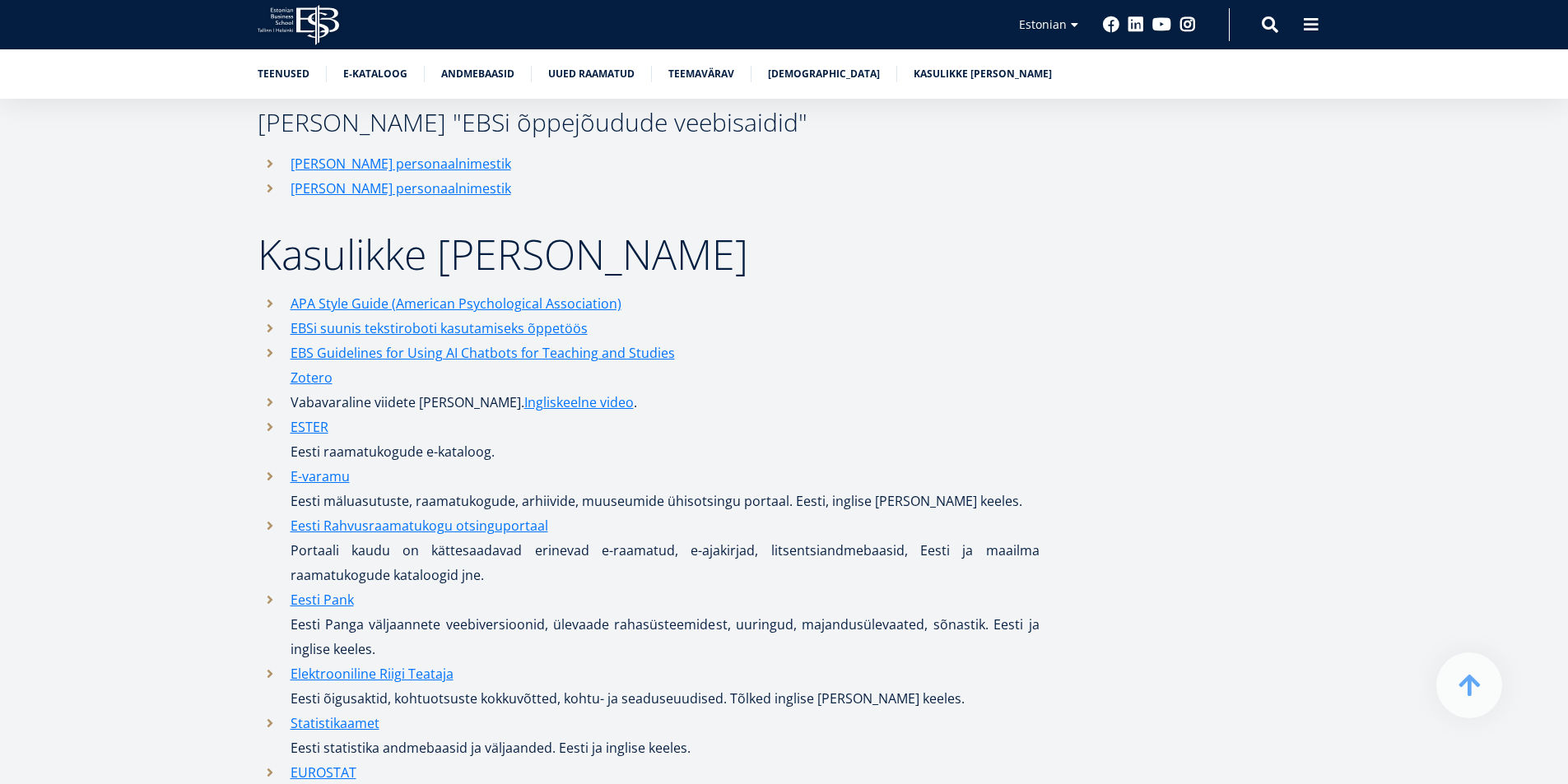
scroll to position [7736, 0]
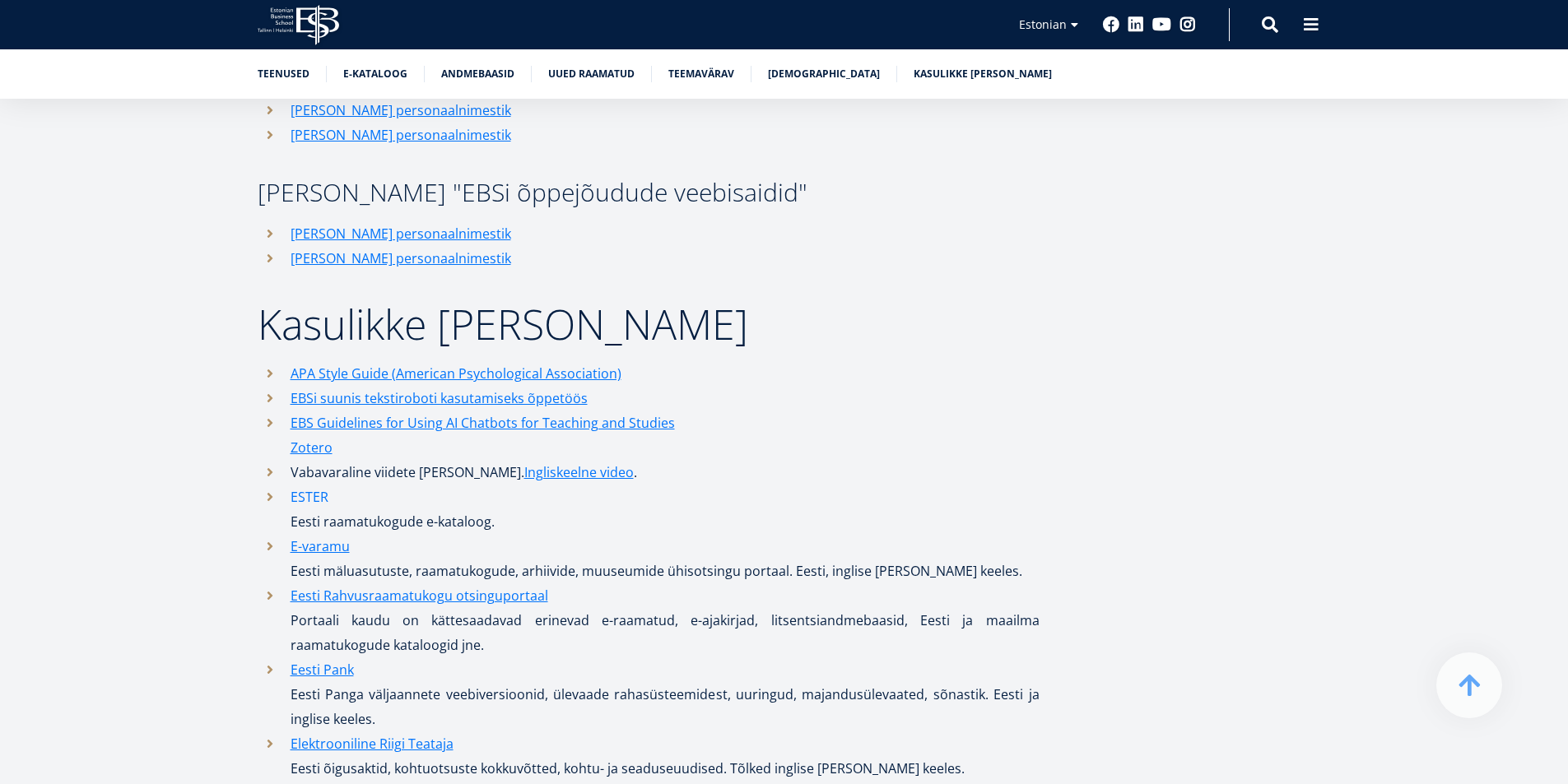
click at [313, 485] on link "ESTER" at bounding box center [309, 497] width 38 height 24
click at [327, 657] on link "Eesti Pank" at bounding box center [322, 669] width 63 height 24
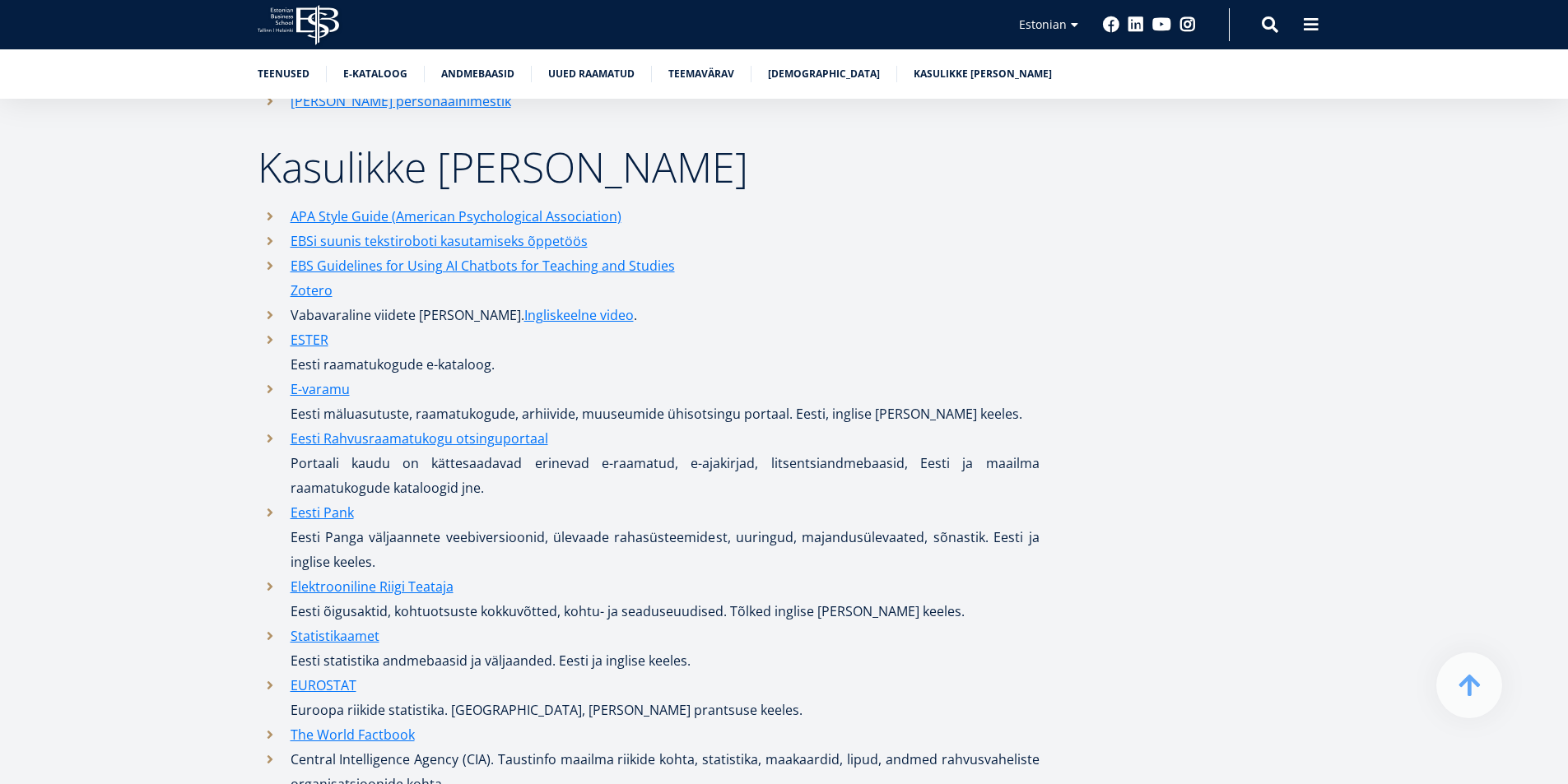
scroll to position [7900, 0]
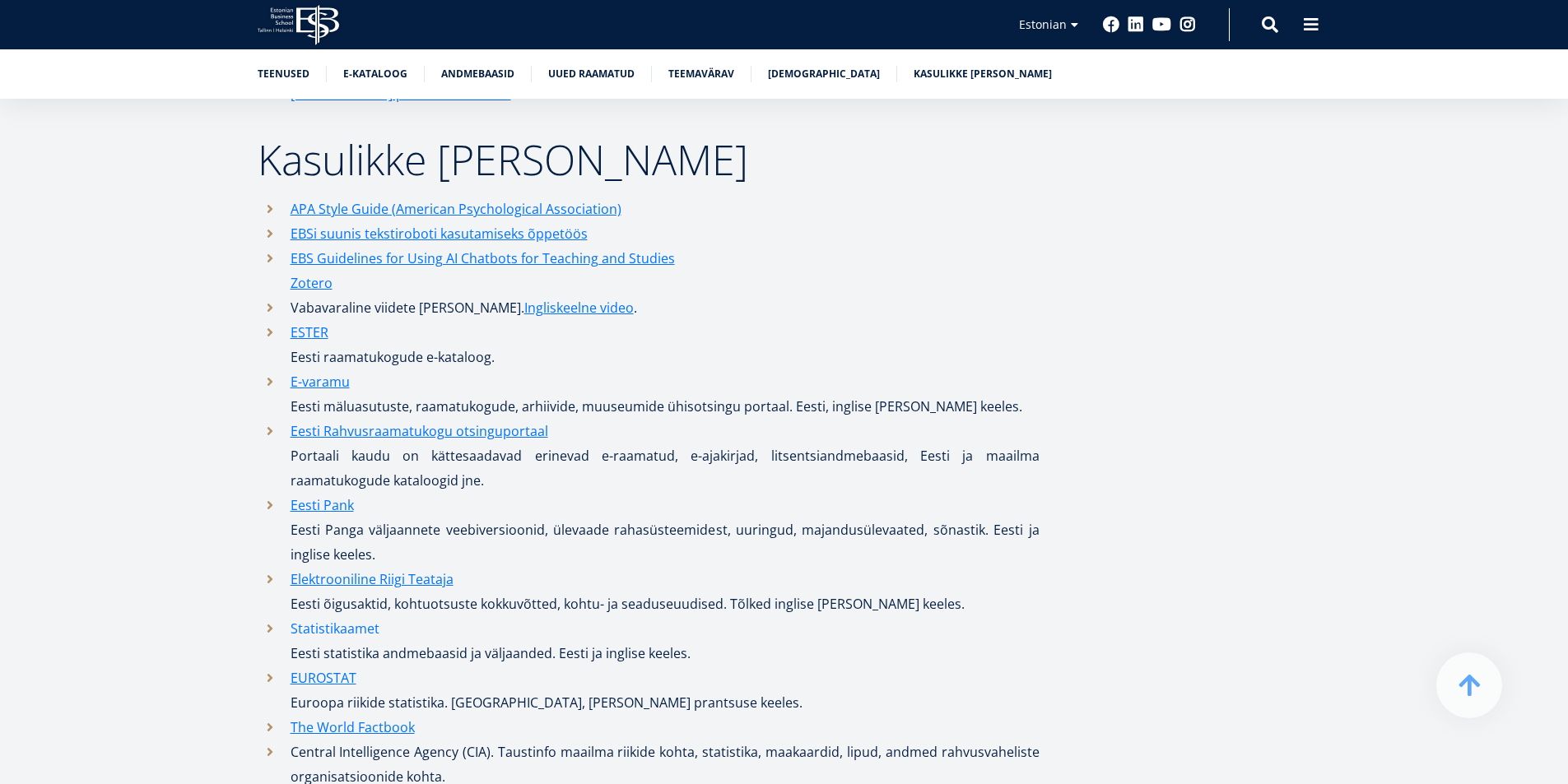
click at [363, 616] on link "Statistikaamet" at bounding box center [335, 628] width 89 height 24
click at [348, 567] on link "Elektrooniline Riigi Teataja" at bounding box center [372, 579] width 163 height 24
click at [339, 665] on link "EUROSTAT" at bounding box center [323, 677] width 66 height 24
click at [390, 715] on link "The World Factbook" at bounding box center [353, 727] width 124 height 24
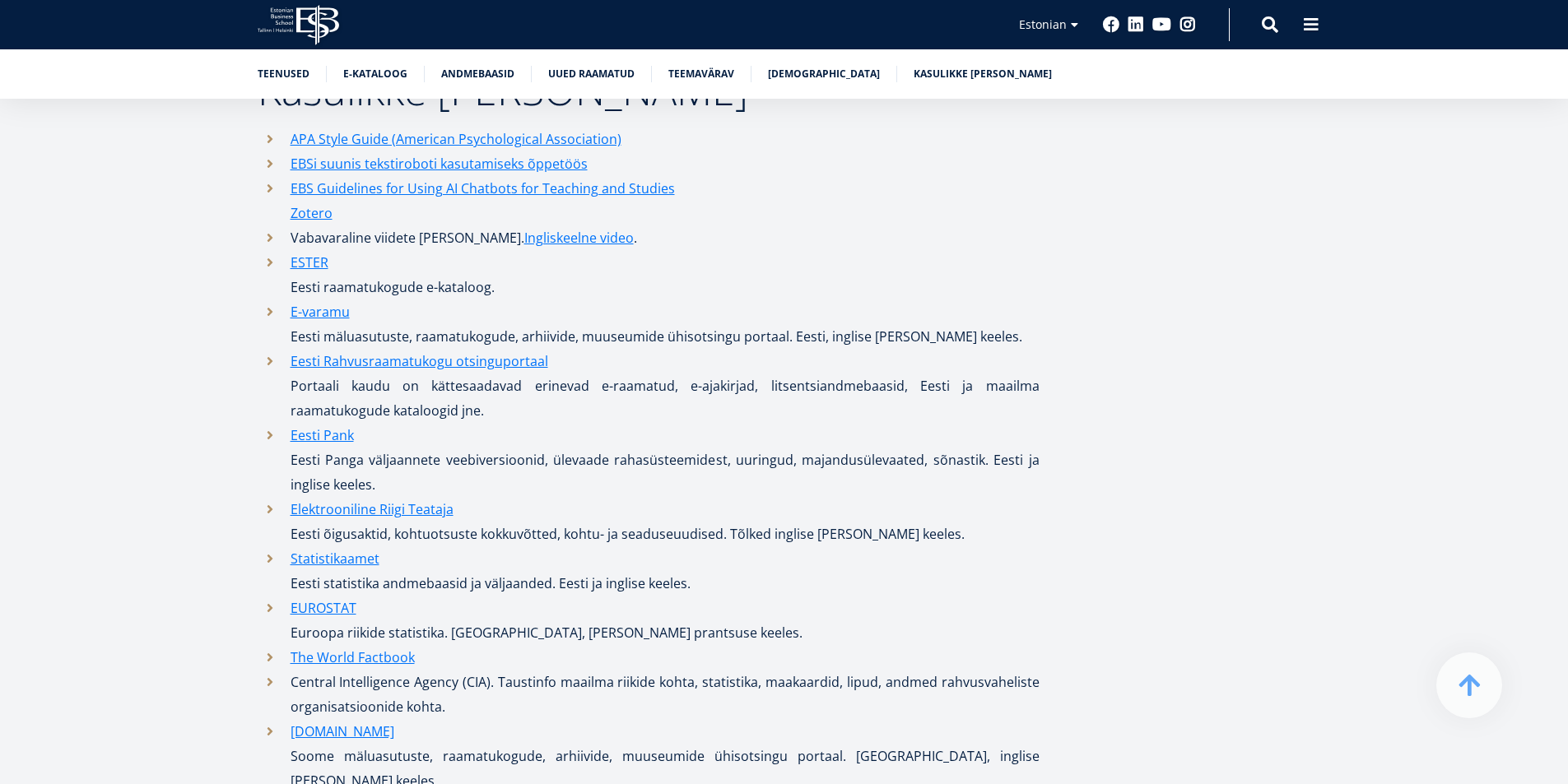
scroll to position [7900, 0]
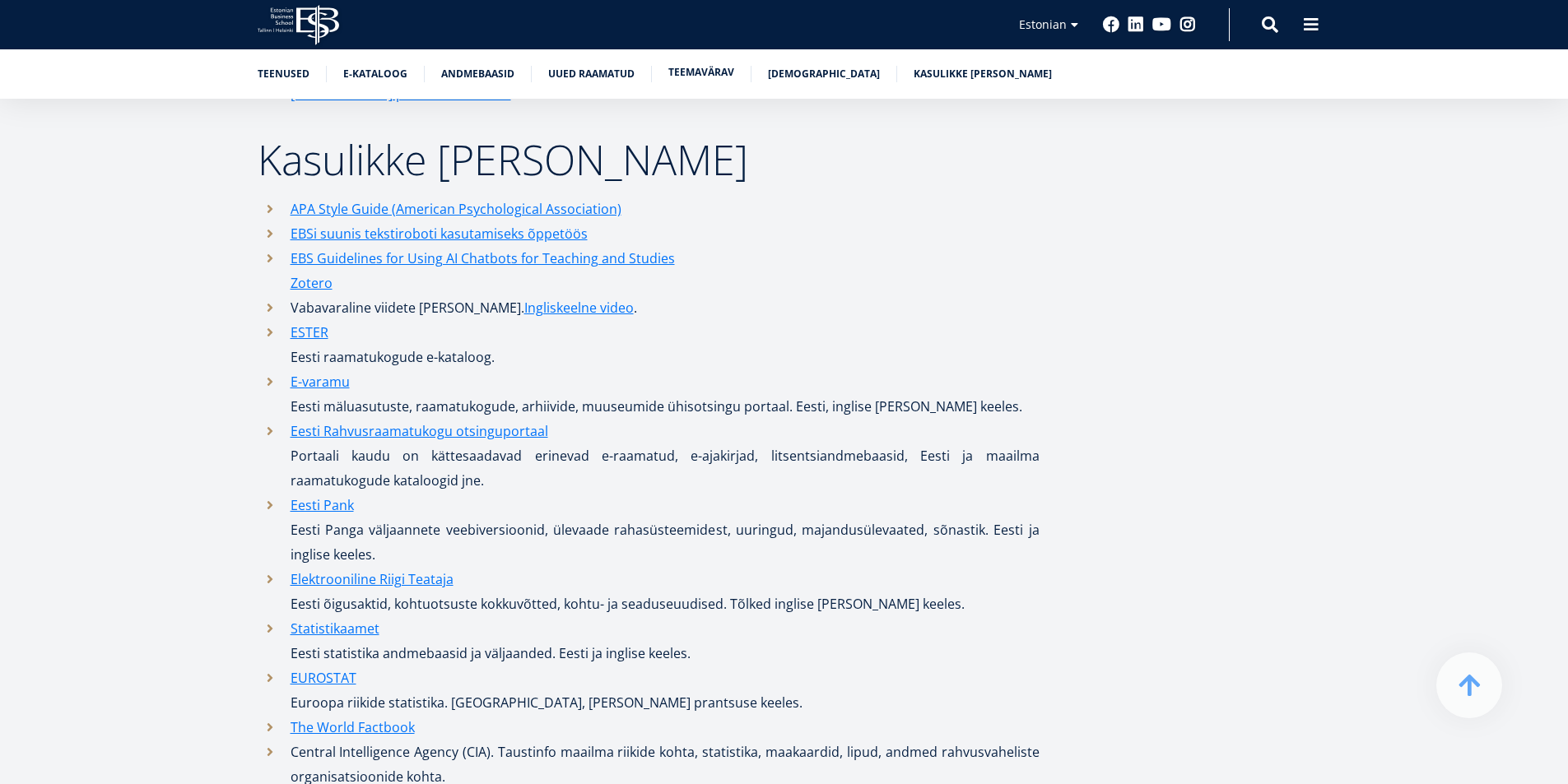
click at [704, 68] on link "Teemavärav" at bounding box center [700, 72] width 66 height 17
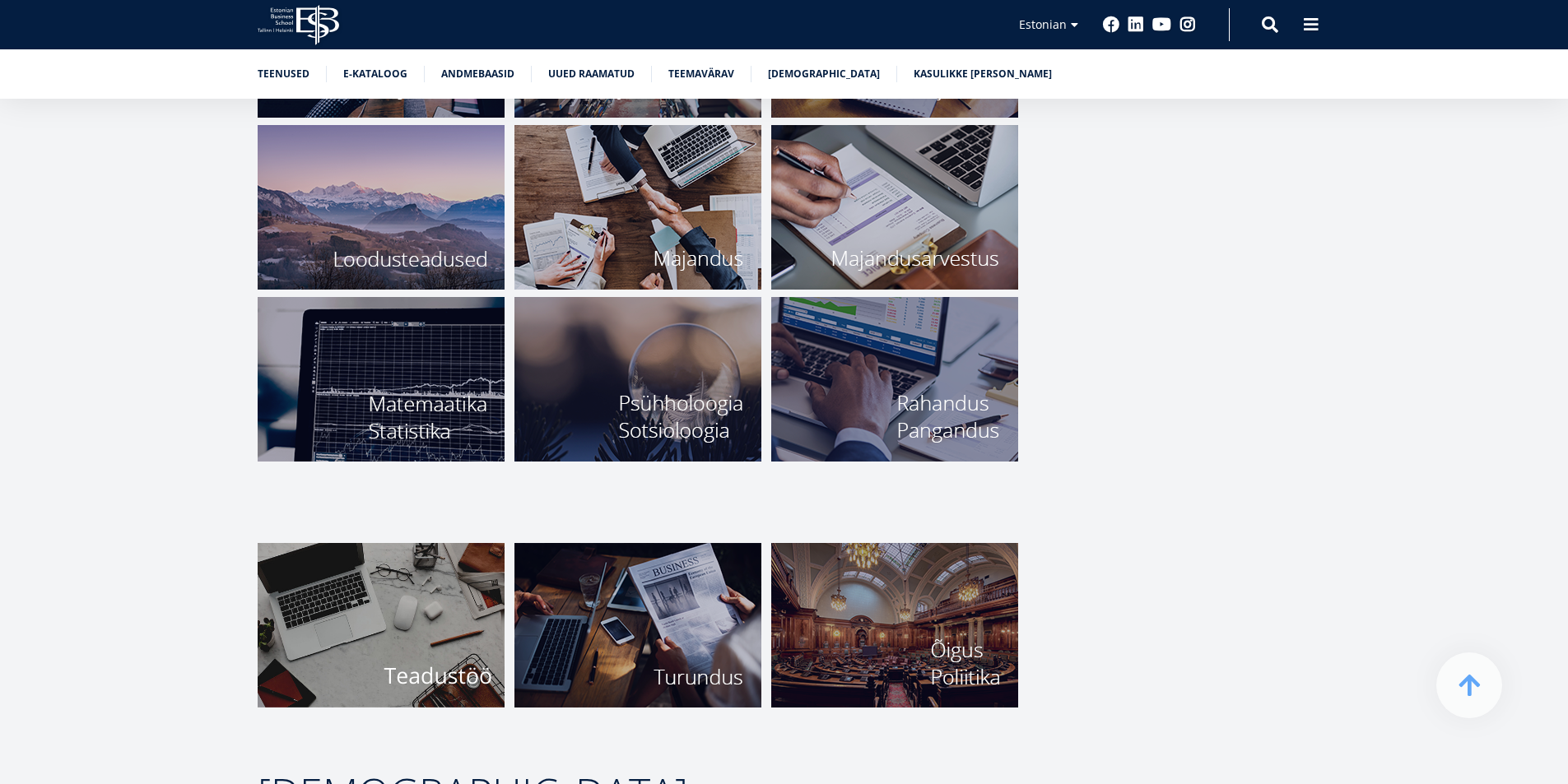
scroll to position [6062, 0]
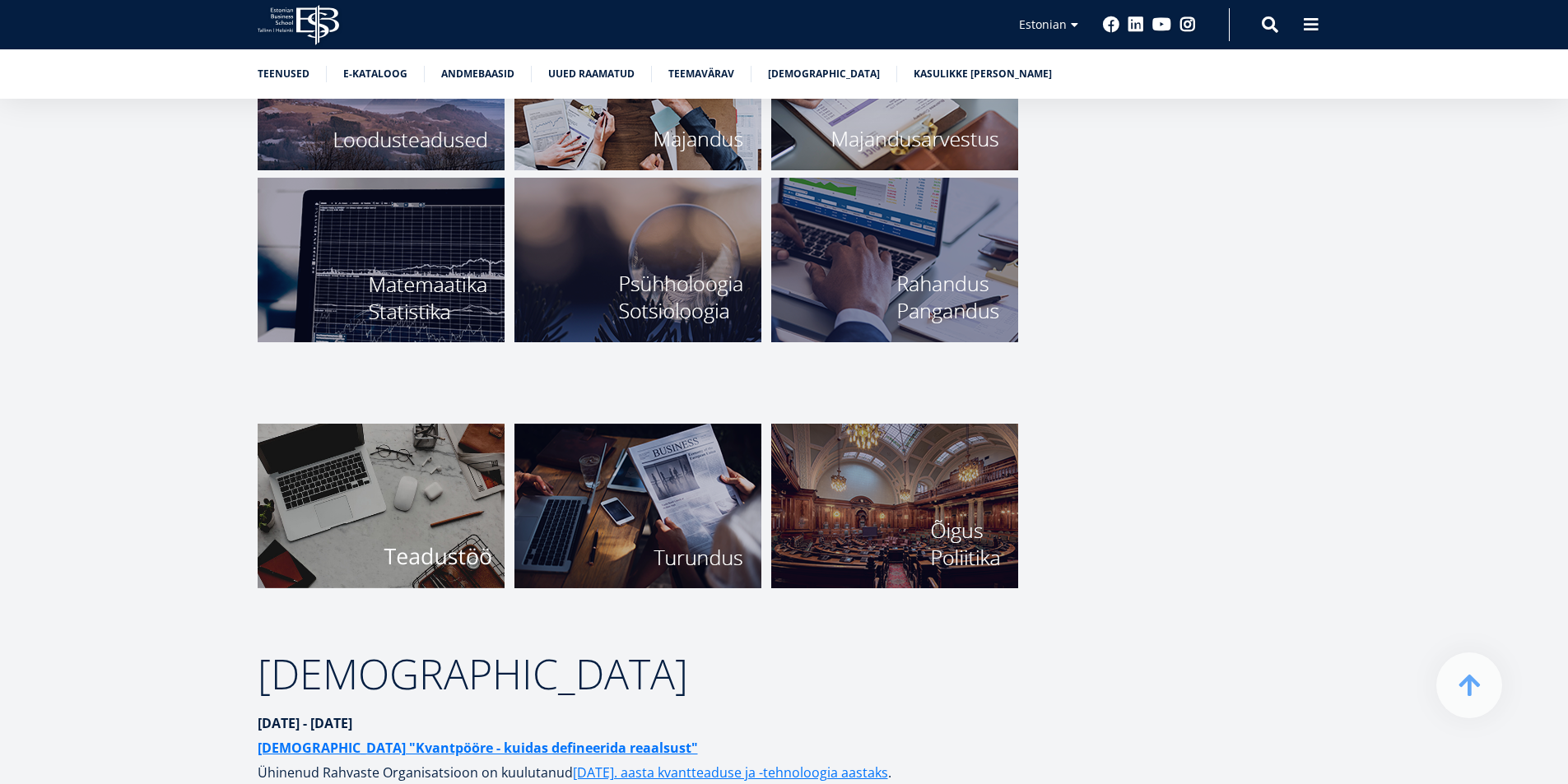
click at [423, 517] on img at bounding box center [381, 506] width 247 height 164
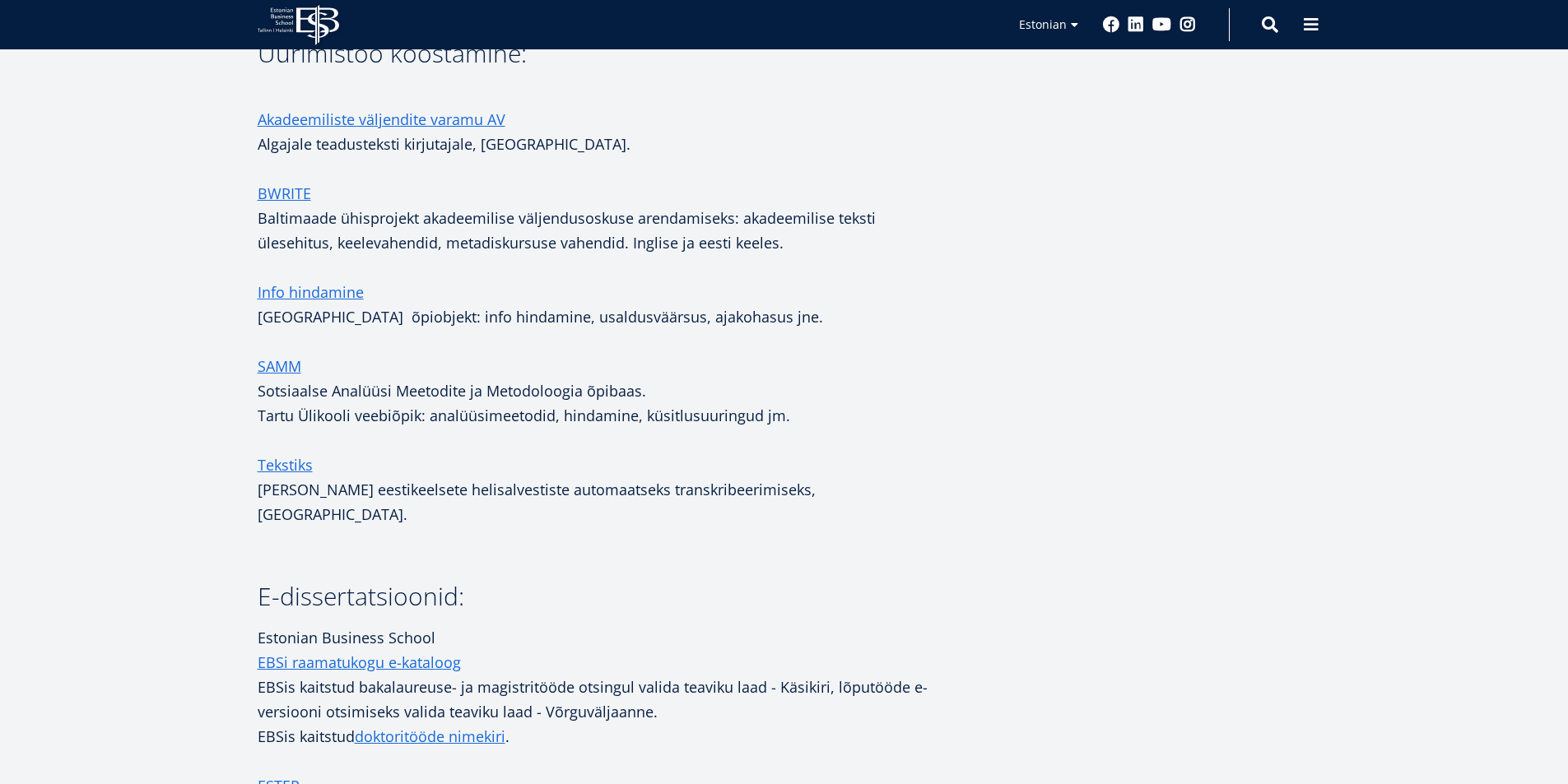
scroll to position [2221, 0]
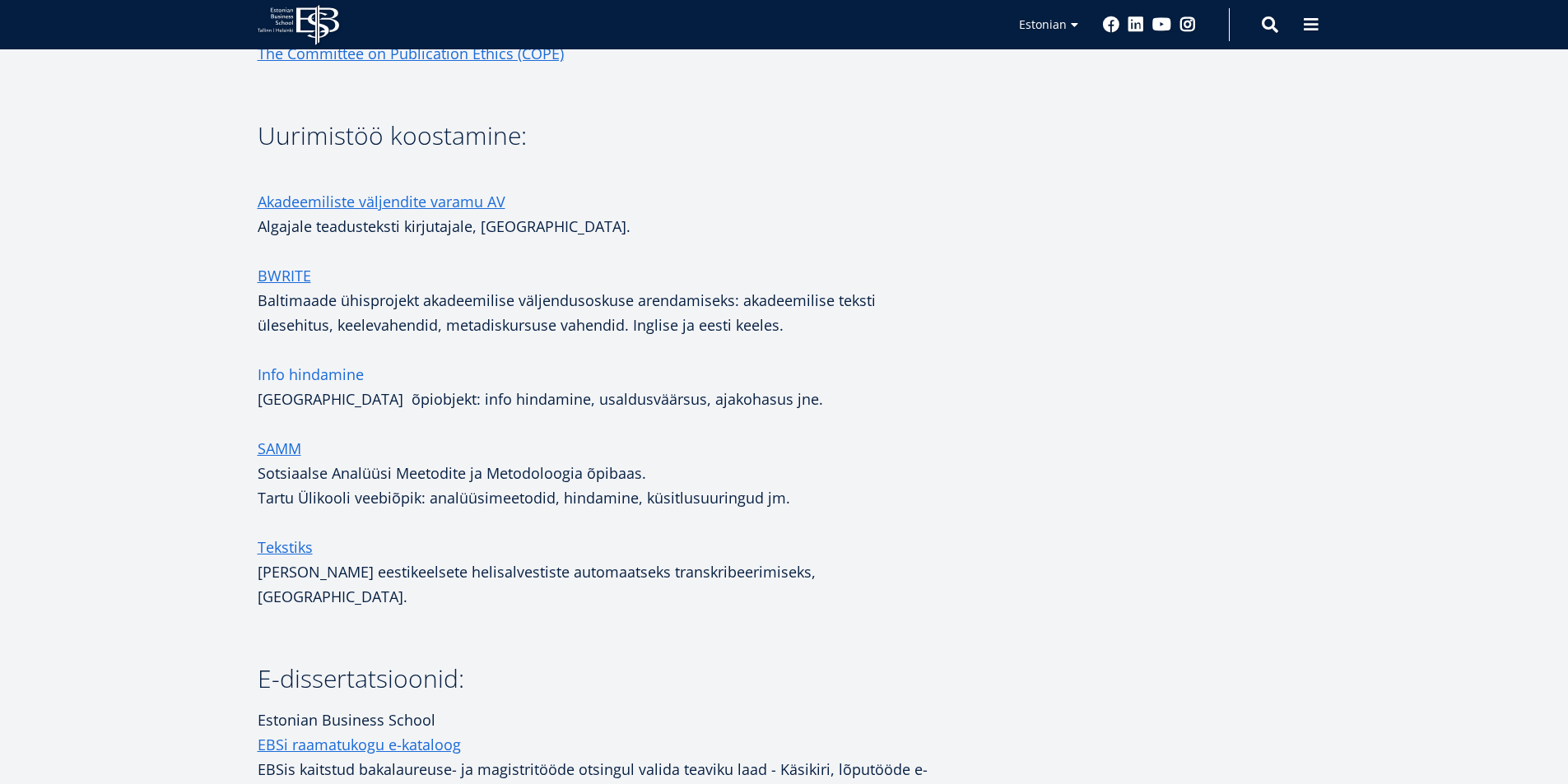
click at [327, 369] on link "Info hindamine" at bounding box center [310, 374] width 106 height 24
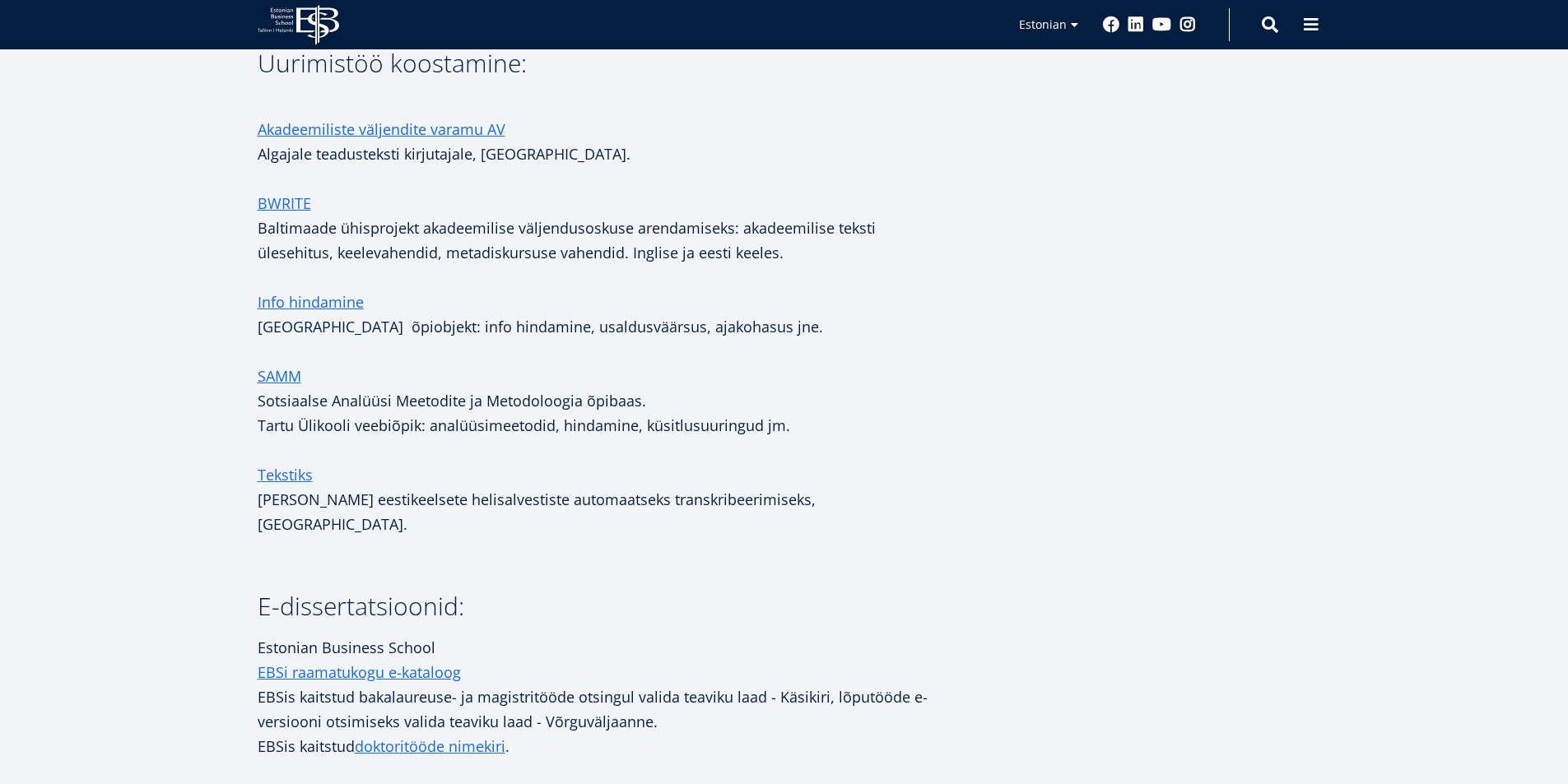
scroll to position [2221, 0]
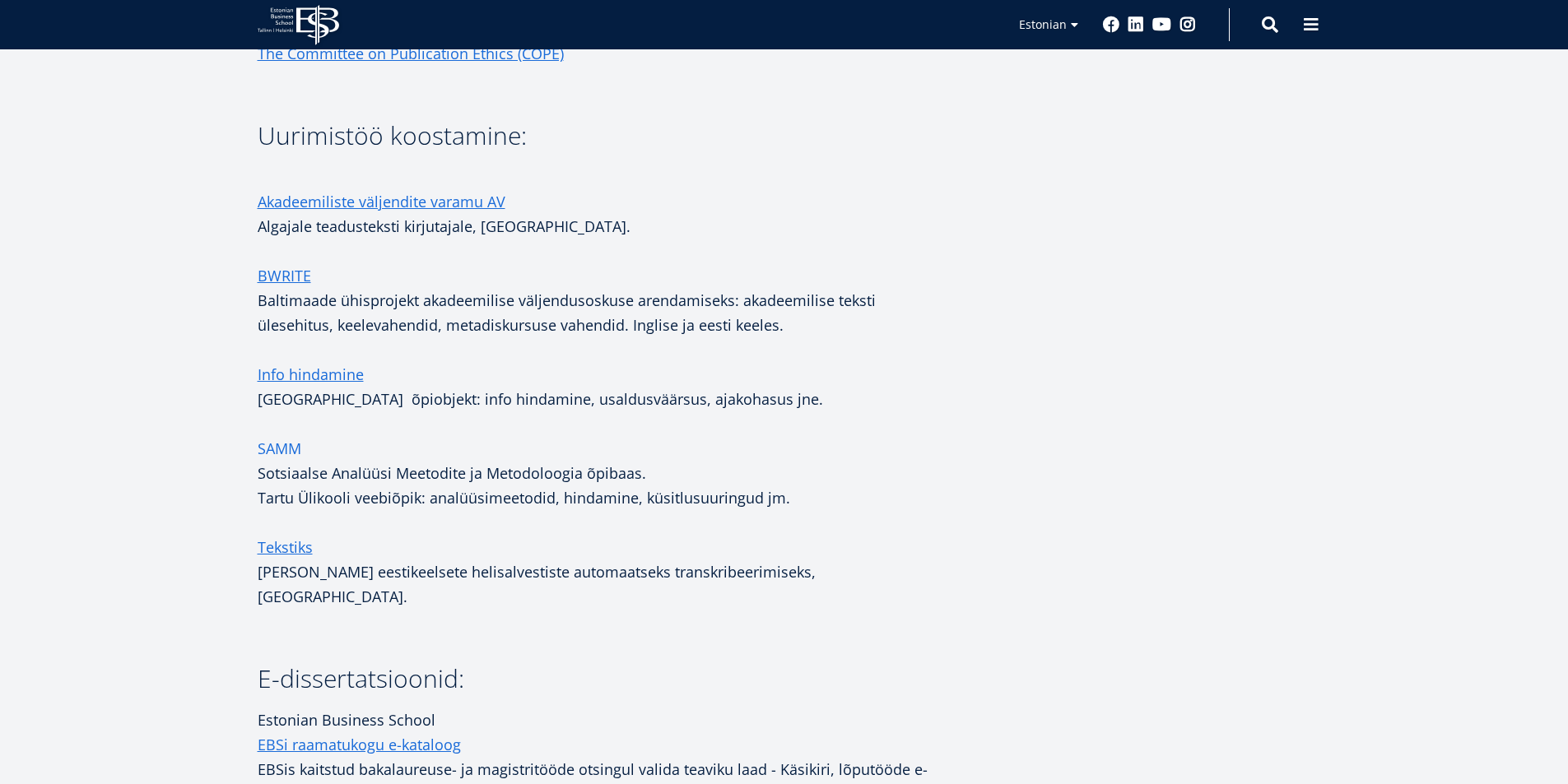
click at [281, 444] on link "SAMM" at bounding box center [279, 448] width 44 height 24
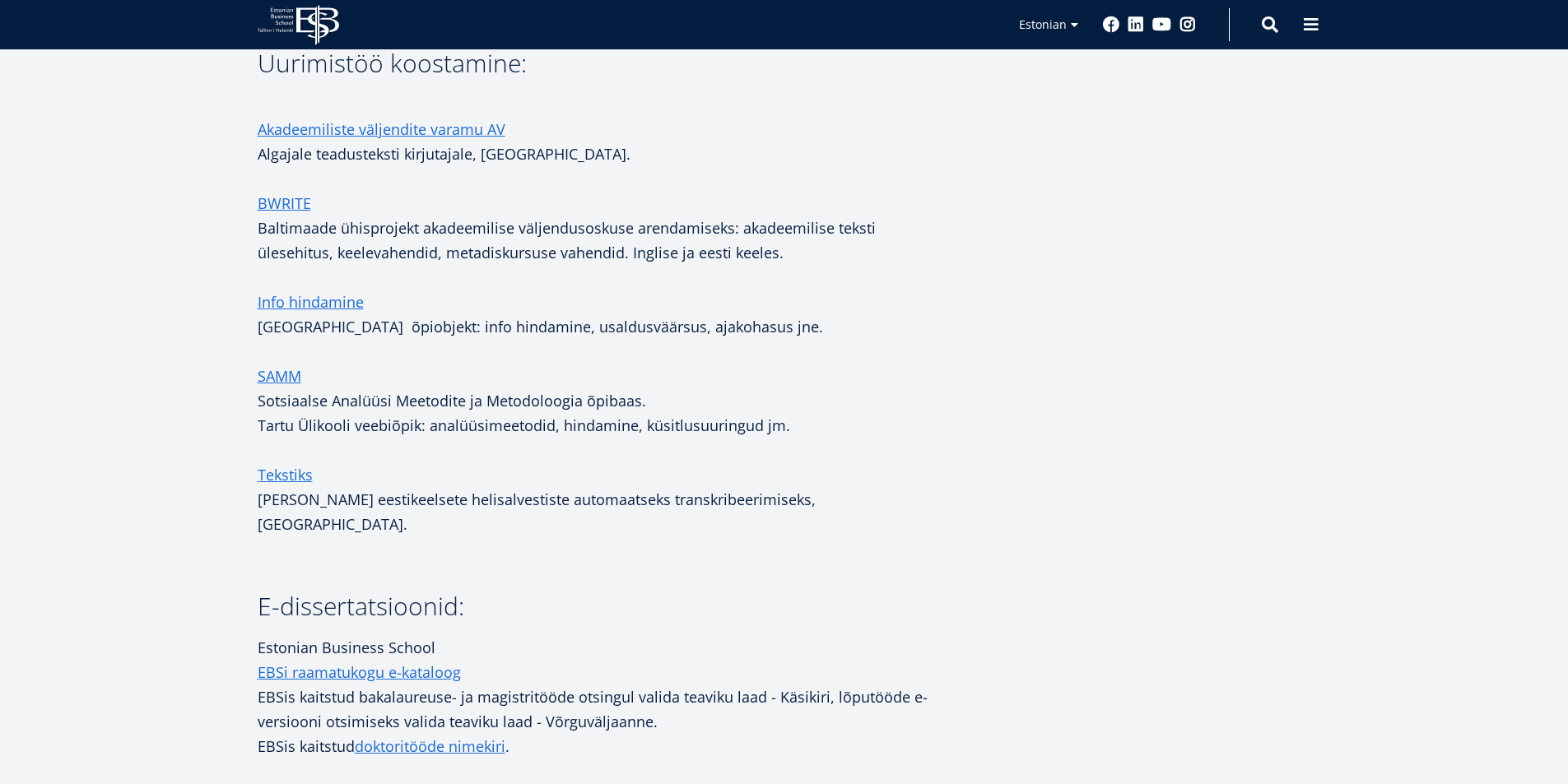
scroll to position [2221, 0]
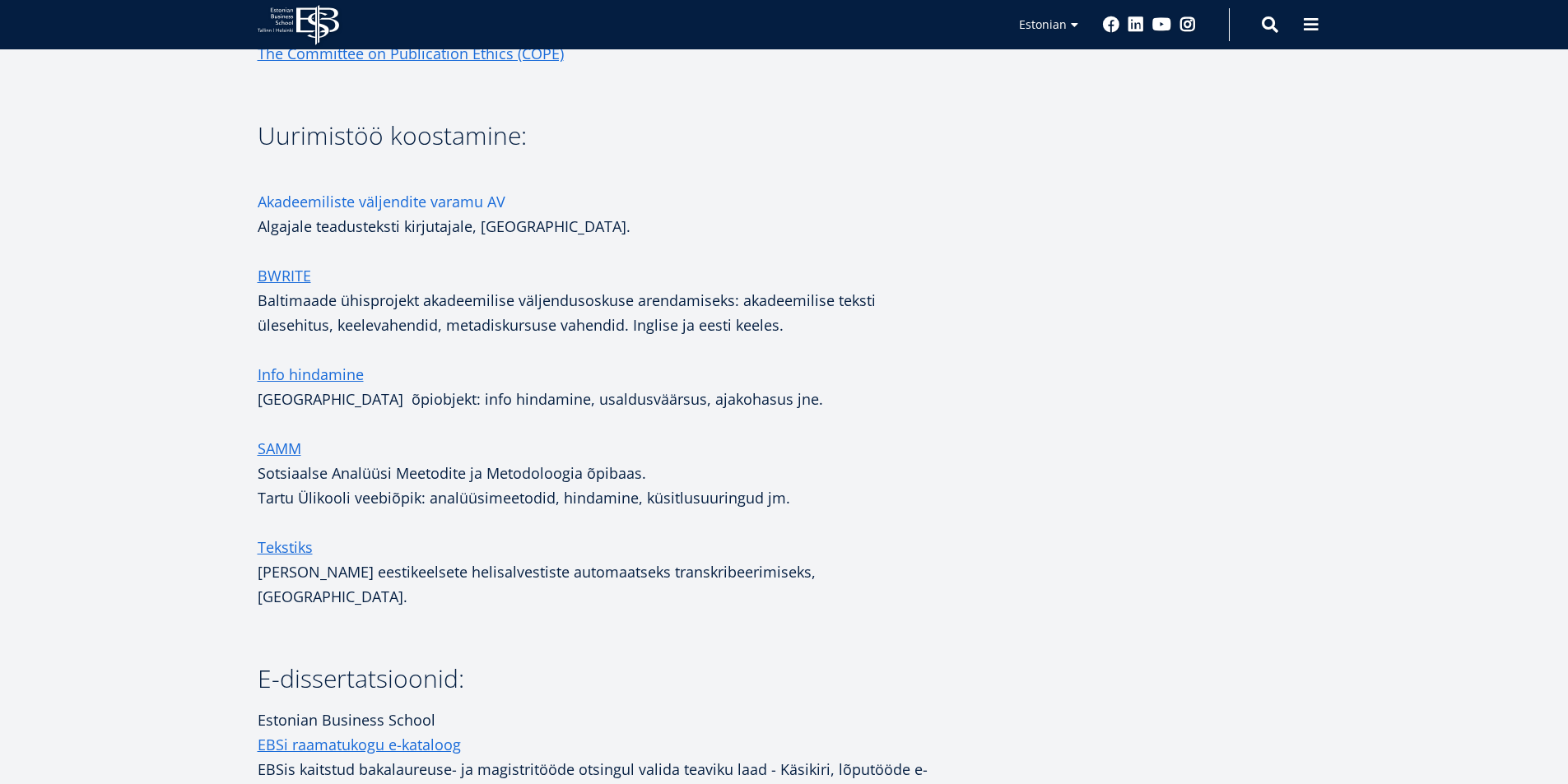
click at [435, 195] on link "Akadeemiliste väljendite varamu AV" at bounding box center [381, 201] width 248 height 24
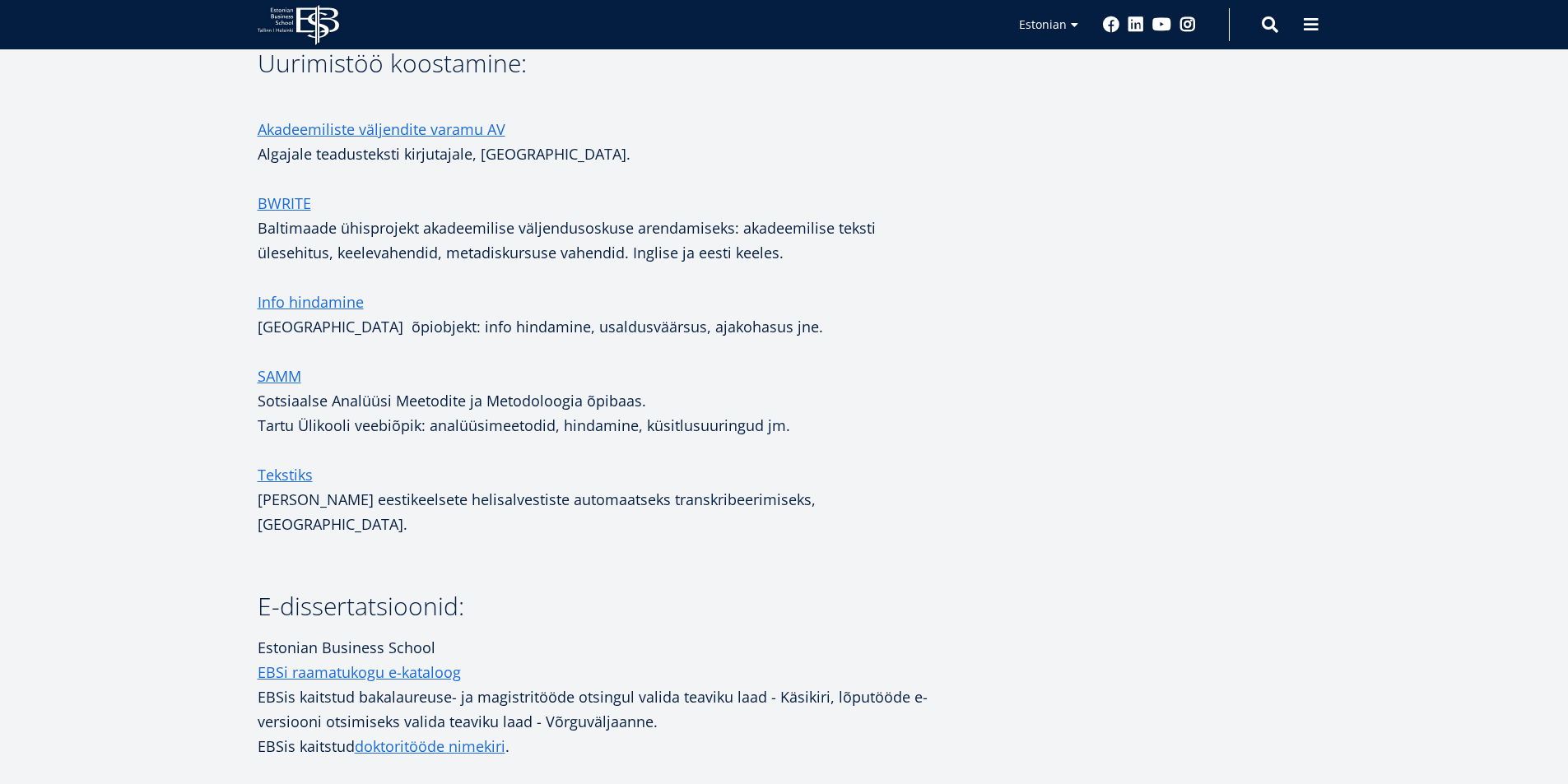
scroll to position [2221, 0]
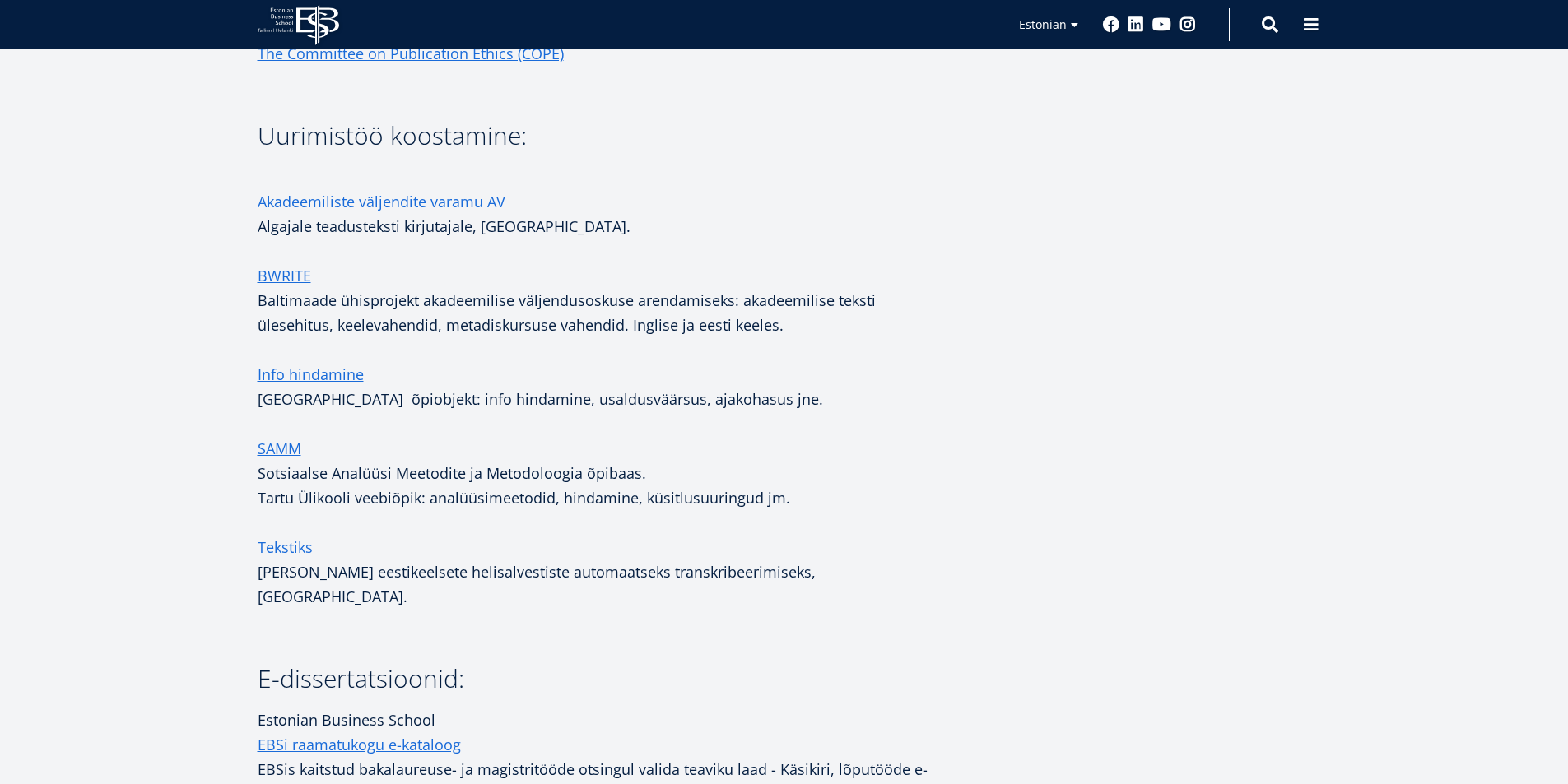
click at [383, 203] on link "Akadeemiliste väljendite varamu AV" at bounding box center [381, 201] width 248 height 24
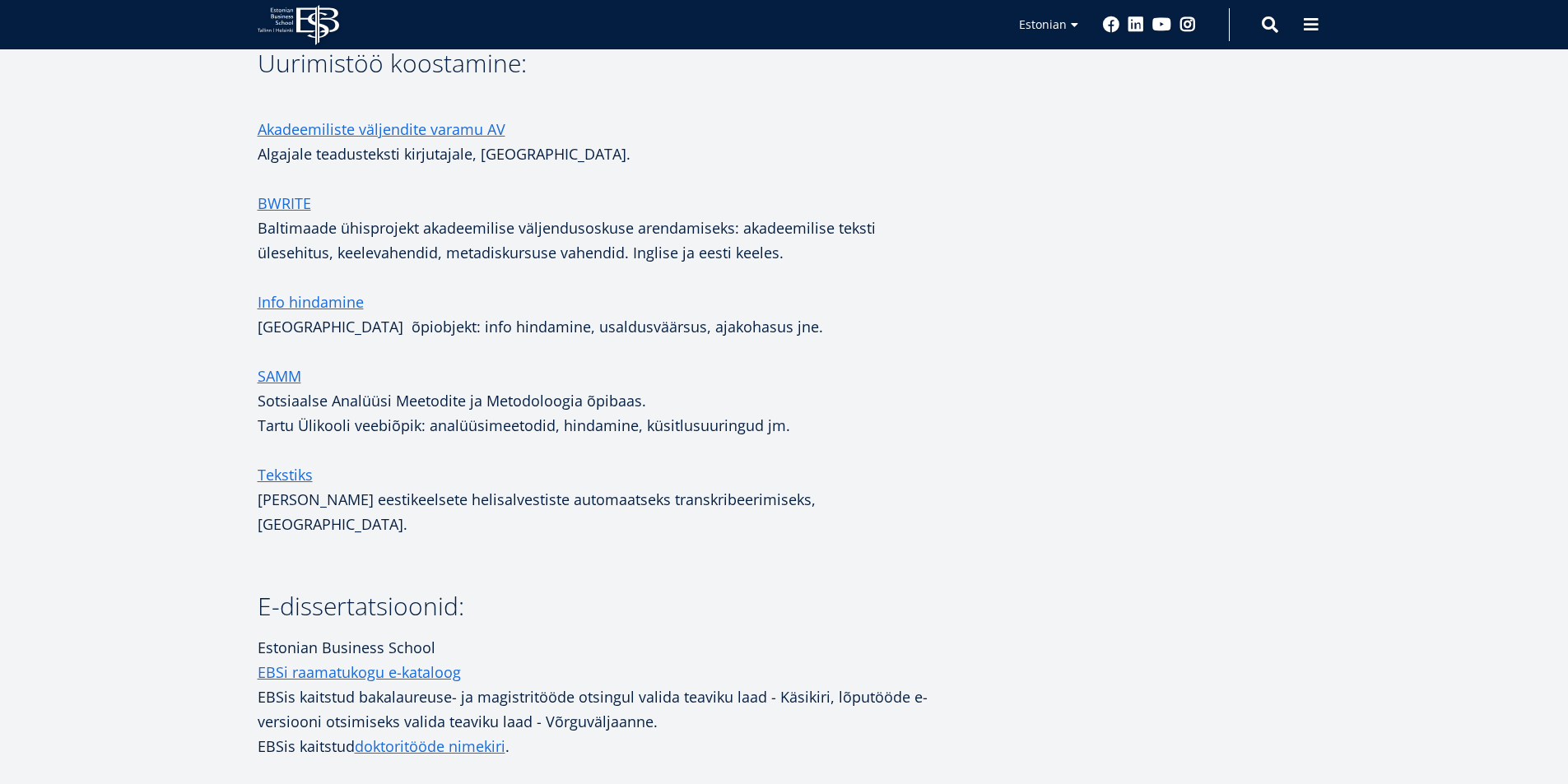
scroll to position [2221, 0]
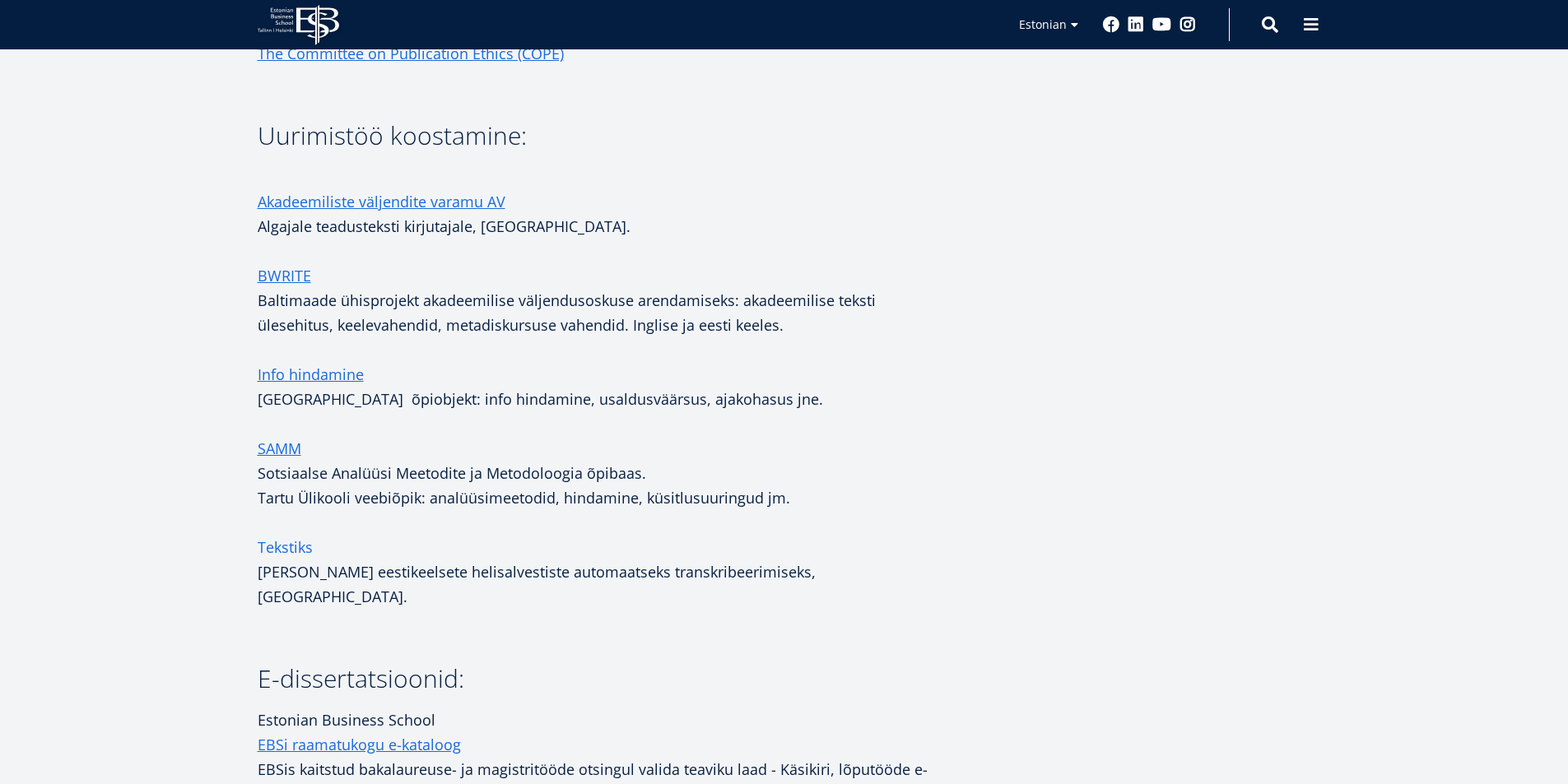
click at [301, 548] on link "Tekstiks" at bounding box center [285, 547] width 55 height 24
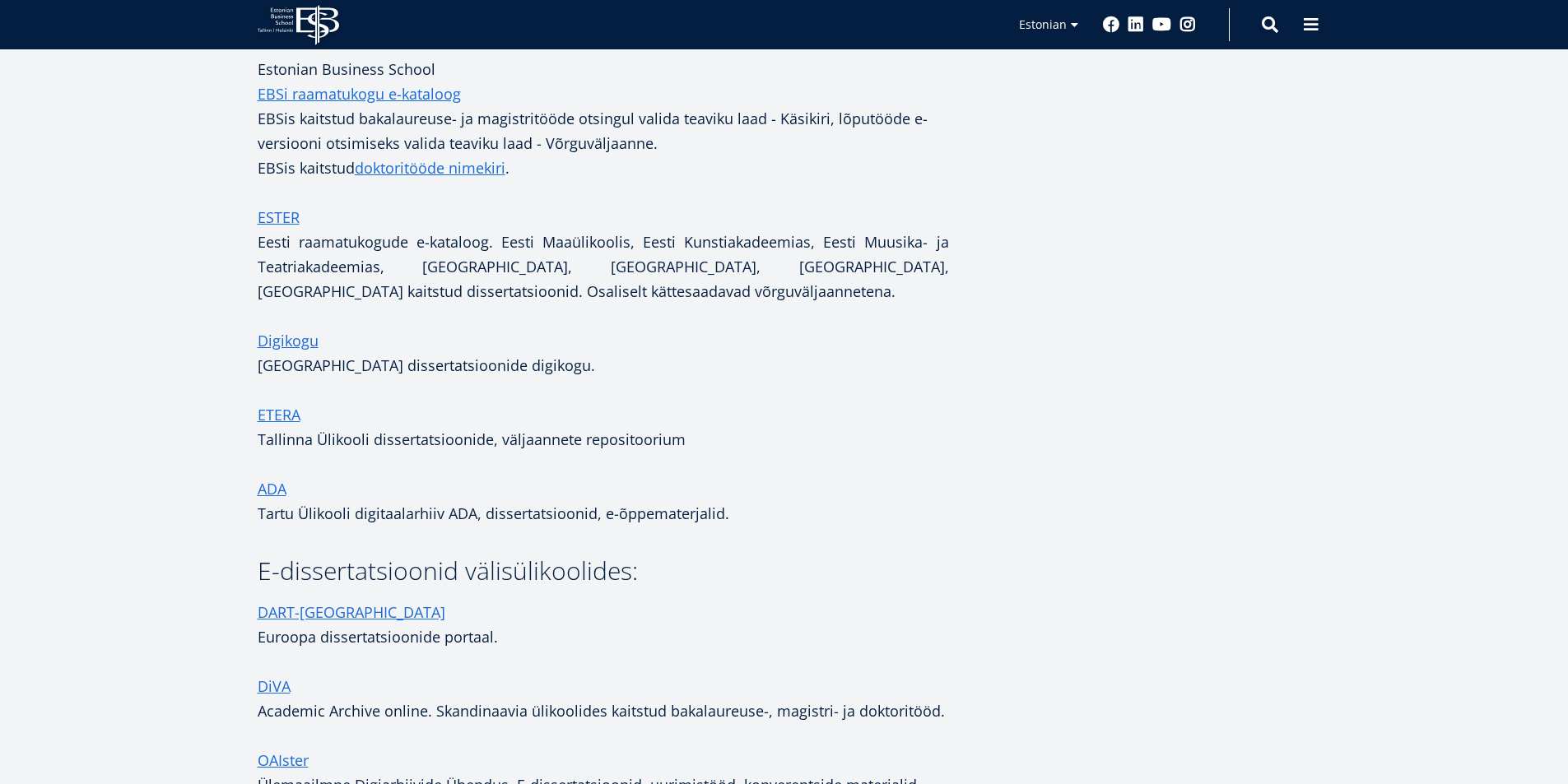
scroll to position [2879, 0]
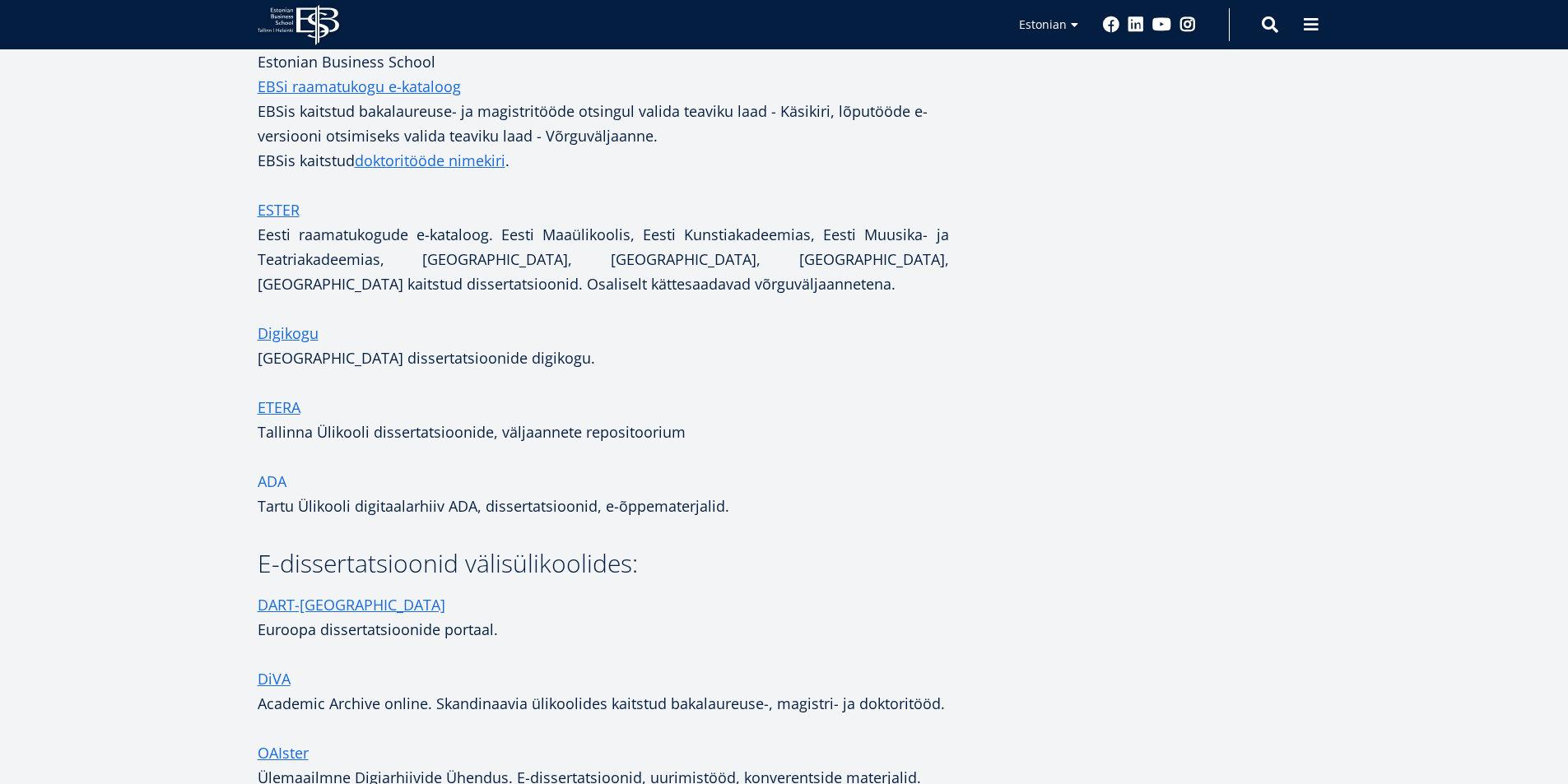
click at [280, 472] on span "ADA" at bounding box center [271, 481] width 29 height 20
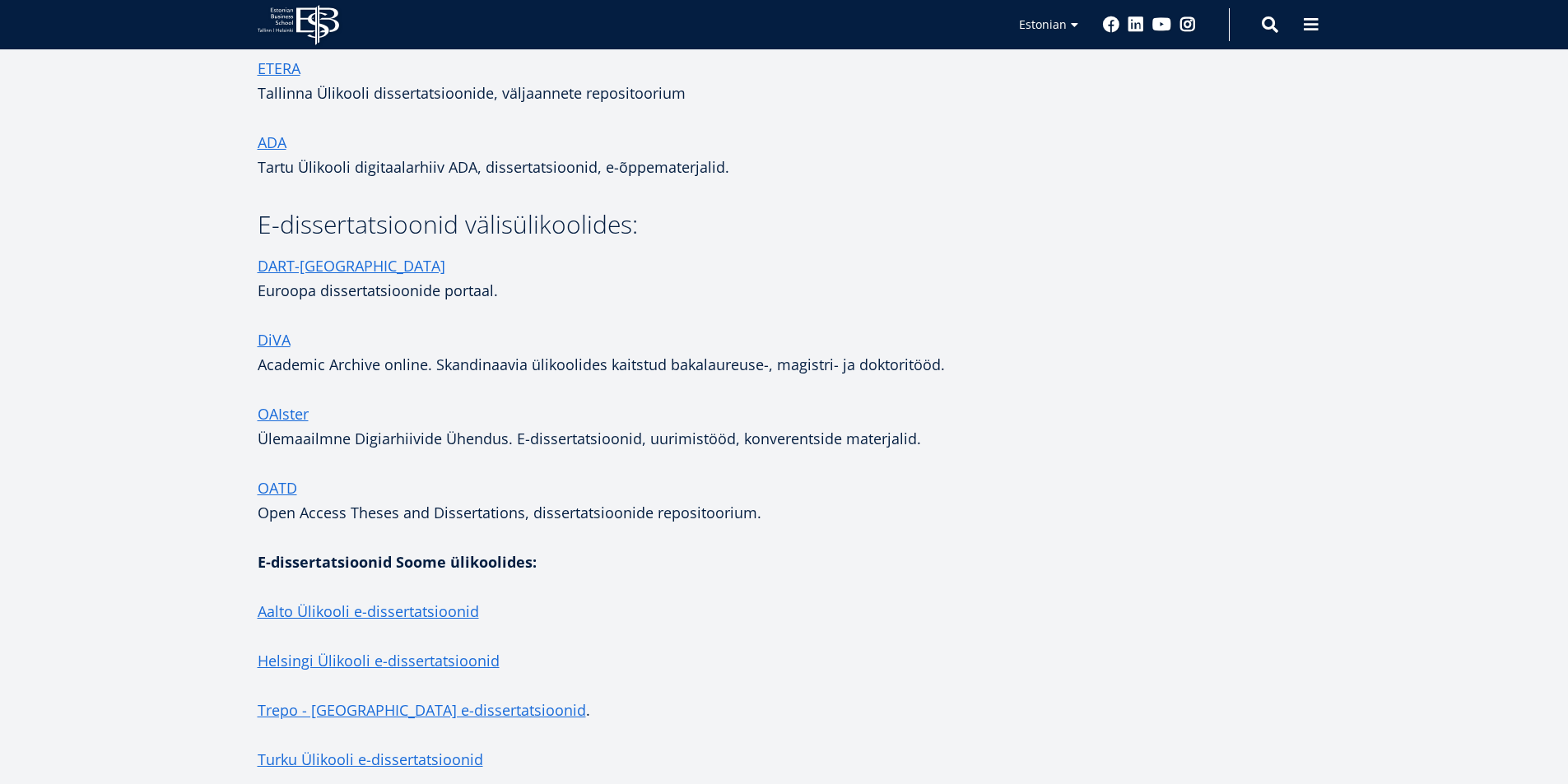
scroll to position [3126, 0]
